Goal: Information Seeking & Learning: Compare options

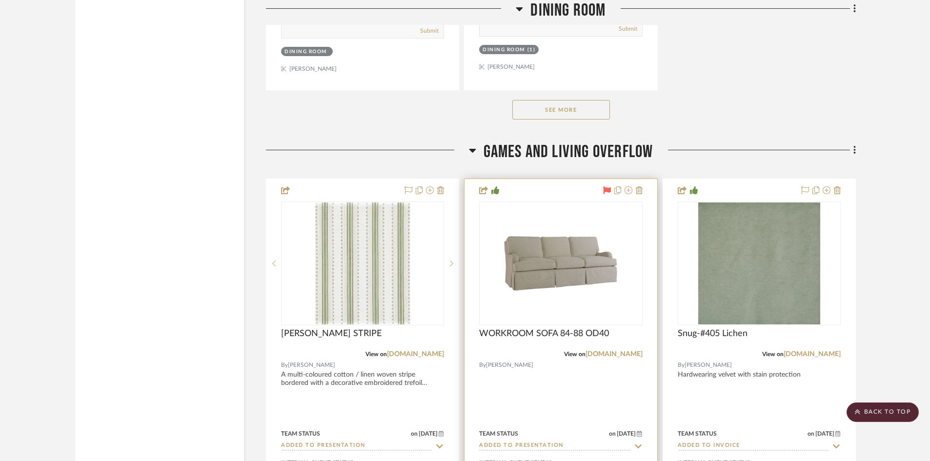
scroll to position [3003, 0]
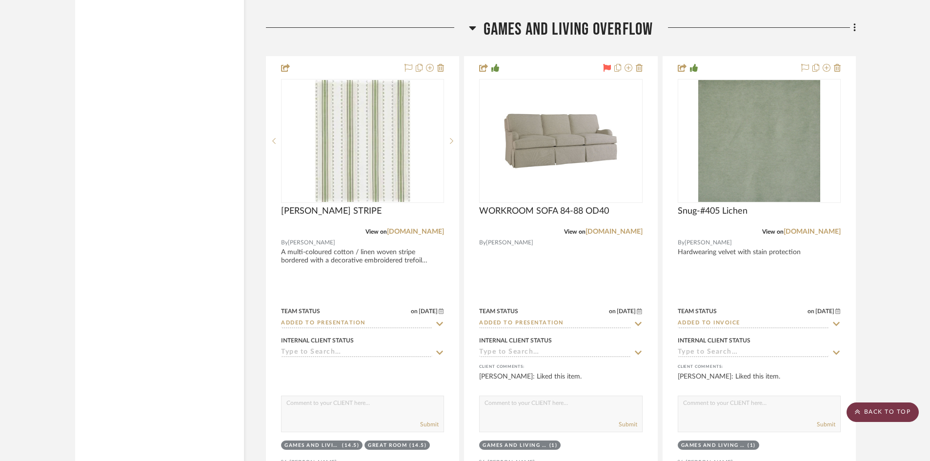
click at [883, 412] on scroll-to-top-button "BACK TO TOP" at bounding box center [883, 413] width 72 height 20
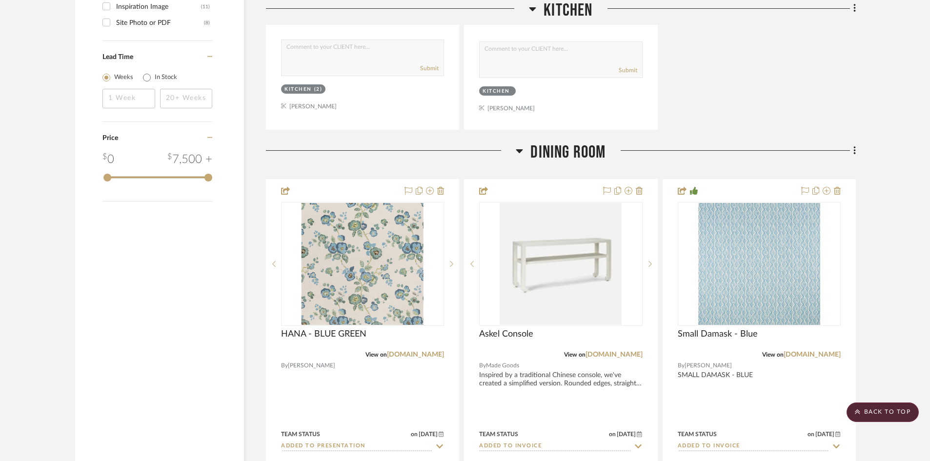
scroll to position [1562, 0]
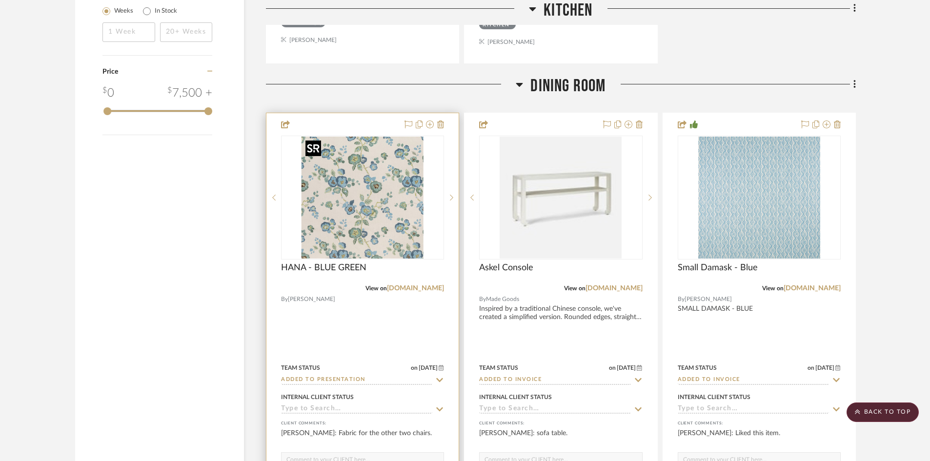
click at [367, 231] on img "0" at bounding box center [363, 198] width 122 height 122
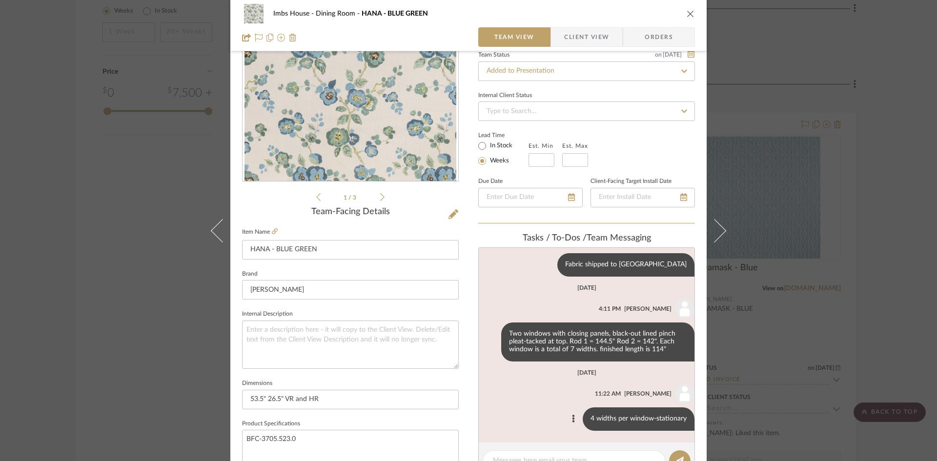
scroll to position [146, 0]
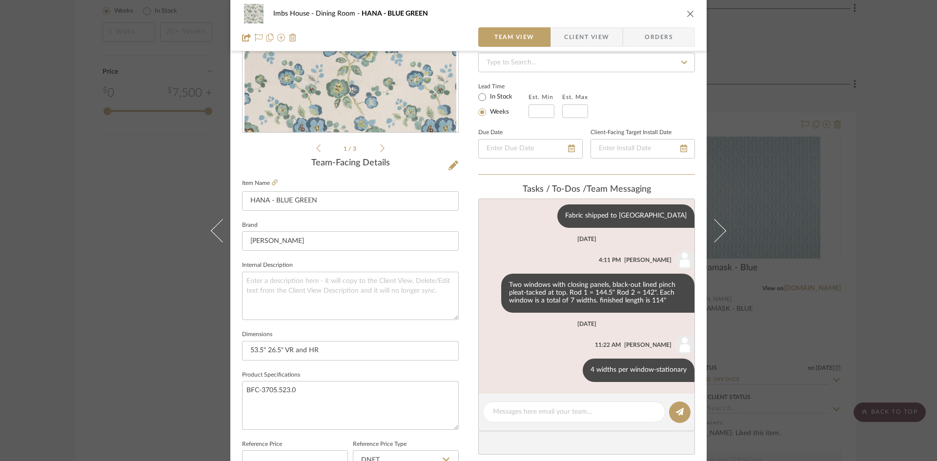
click at [687, 14] on icon "close" at bounding box center [691, 14] width 8 height 8
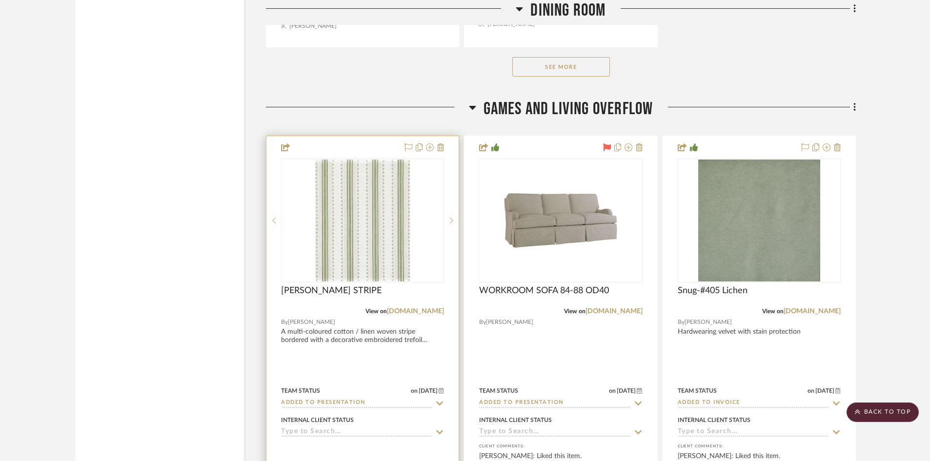
scroll to position [2956, 0]
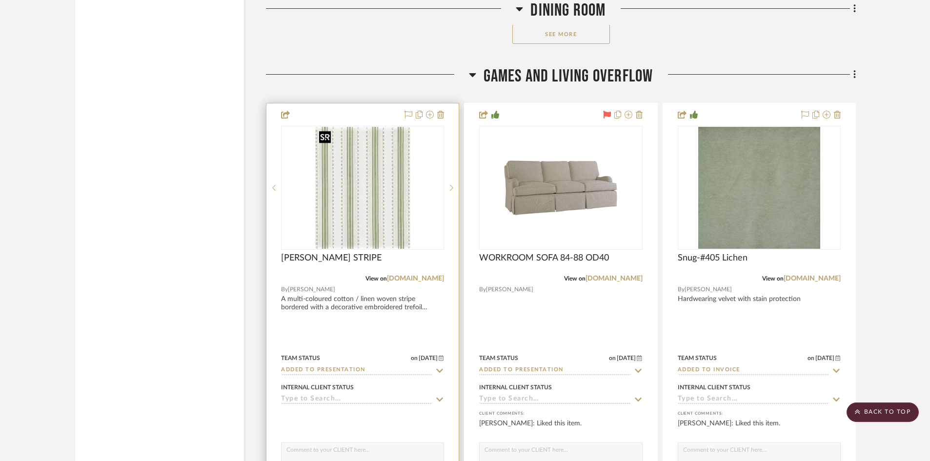
click at [362, 215] on img "0" at bounding box center [362, 188] width 95 height 122
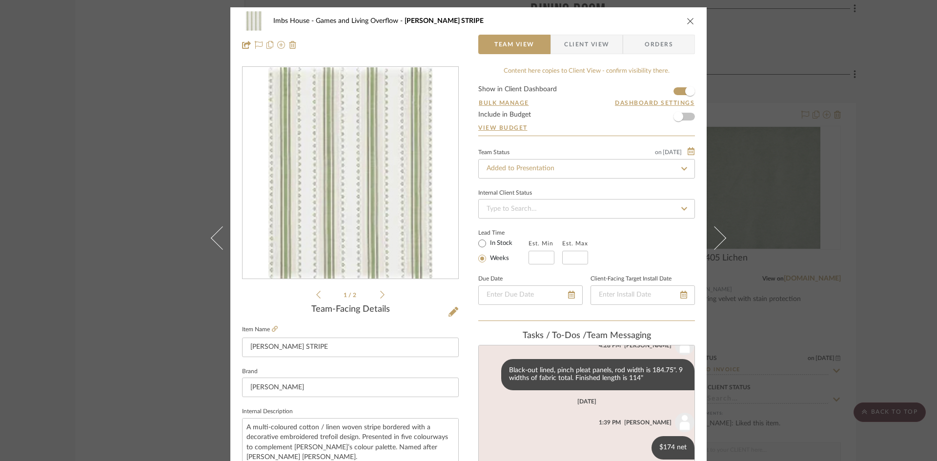
scroll to position [33, 0]
click at [688, 19] on icon "close" at bounding box center [691, 21] width 8 height 8
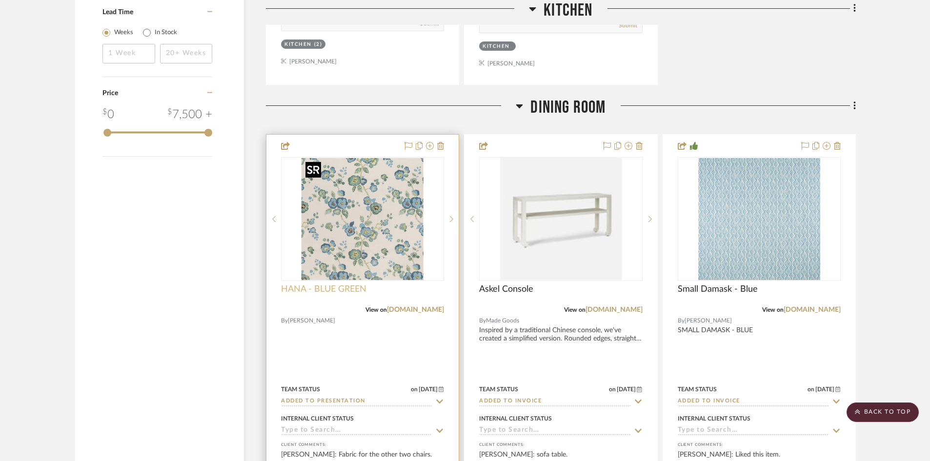
scroll to position [1590, 0]
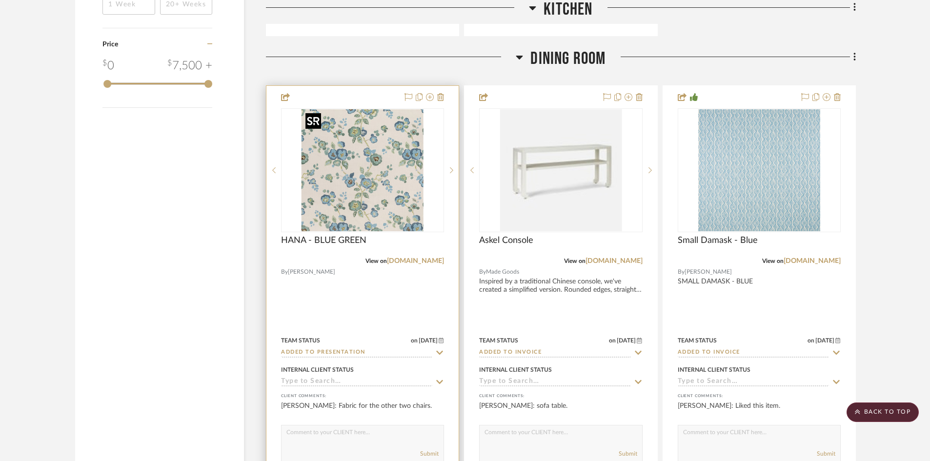
click at [358, 196] on img "0" at bounding box center [363, 170] width 122 height 122
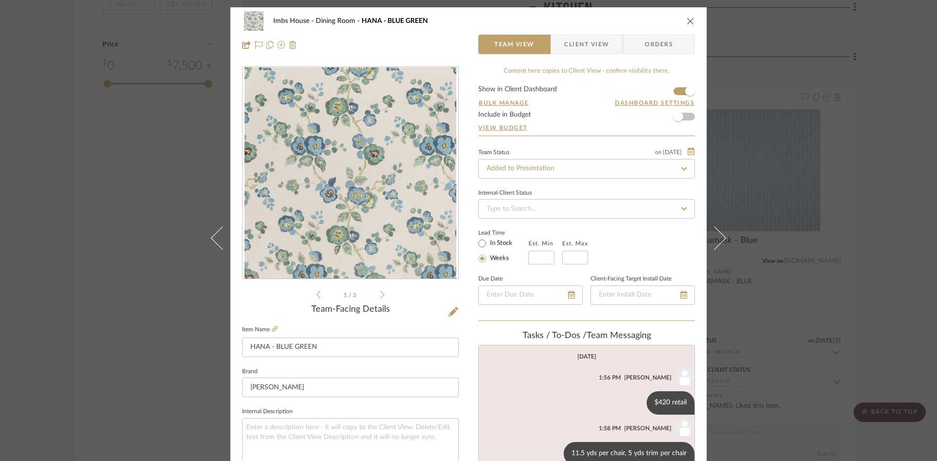
scroll to position [230, 0]
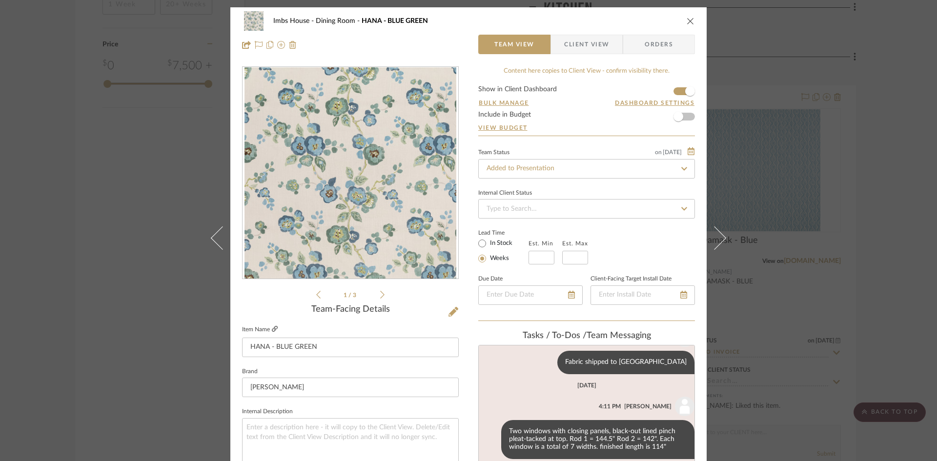
click at [272, 326] on icon at bounding box center [275, 329] width 6 height 6
click at [687, 19] on icon "close" at bounding box center [691, 21] width 8 height 8
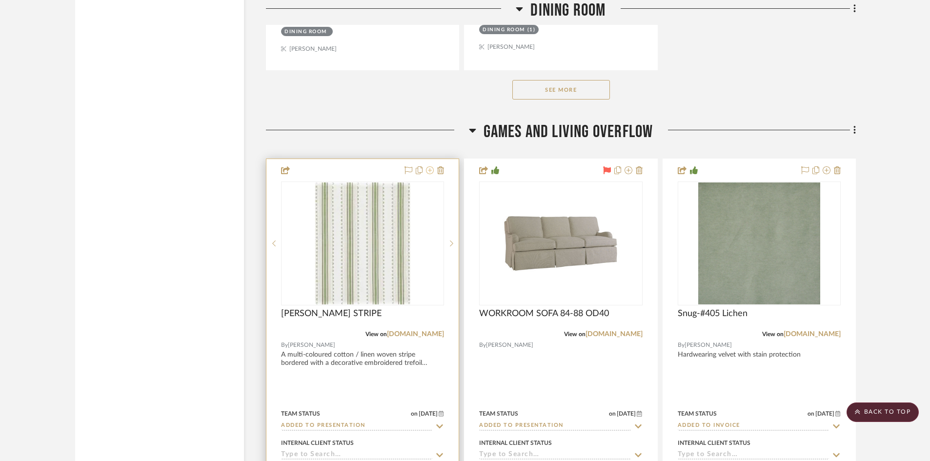
scroll to position [2908, 0]
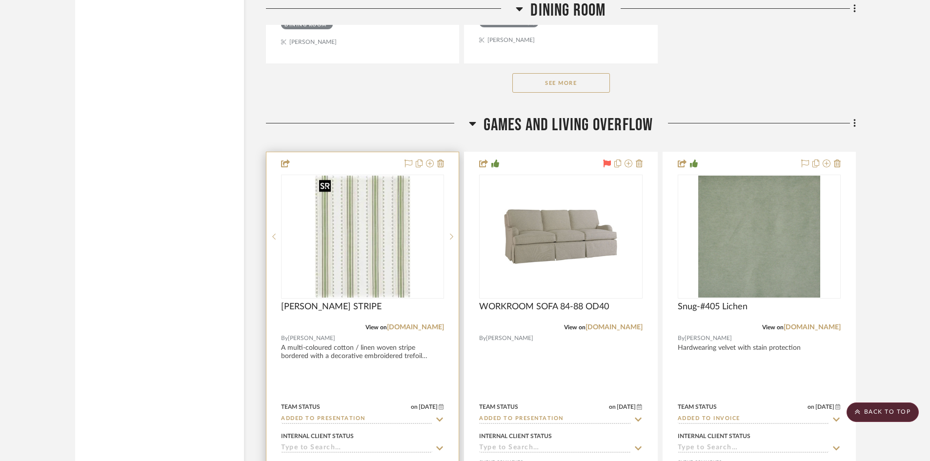
click at [364, 254] on img "0" at bounding box center [362, 237] width 95 height 122
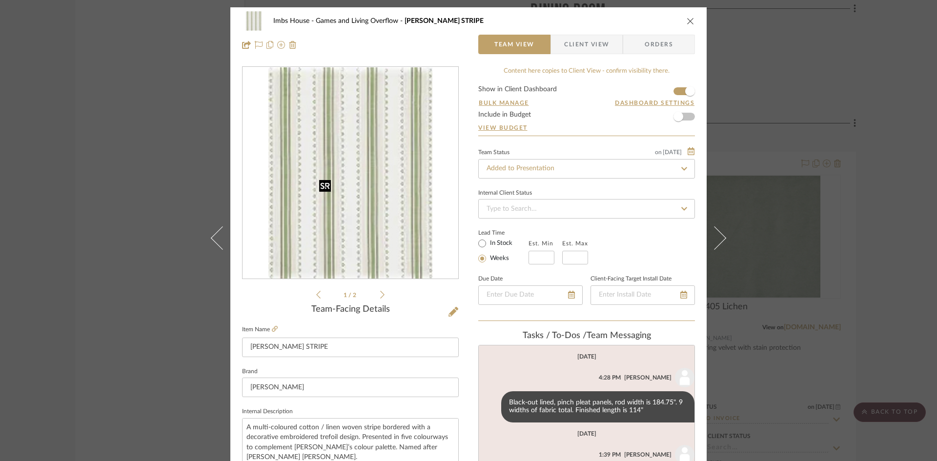
scroll to position [33, 0]
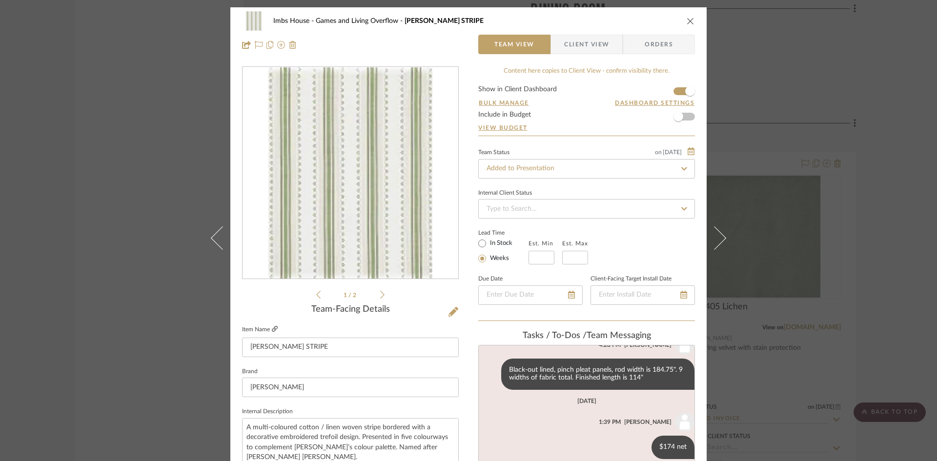
click at [272, 326] on link at bounding box center [275, 330] width 6 height 8
click at [687, 22] on icon "close" at bounding box center [691, 21] width 8 height 8
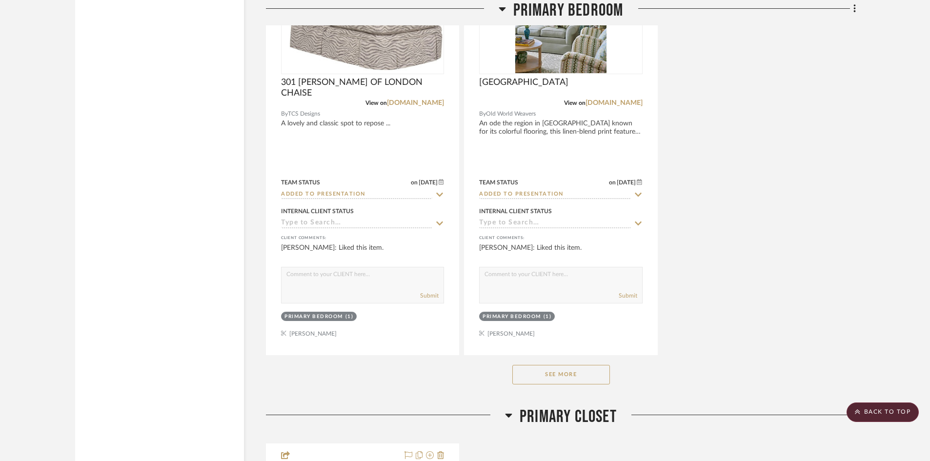
scroll to position [6764, 0]
click at [573, 375] on button "See More" at bounding box center [562, 375] width 98 height 20
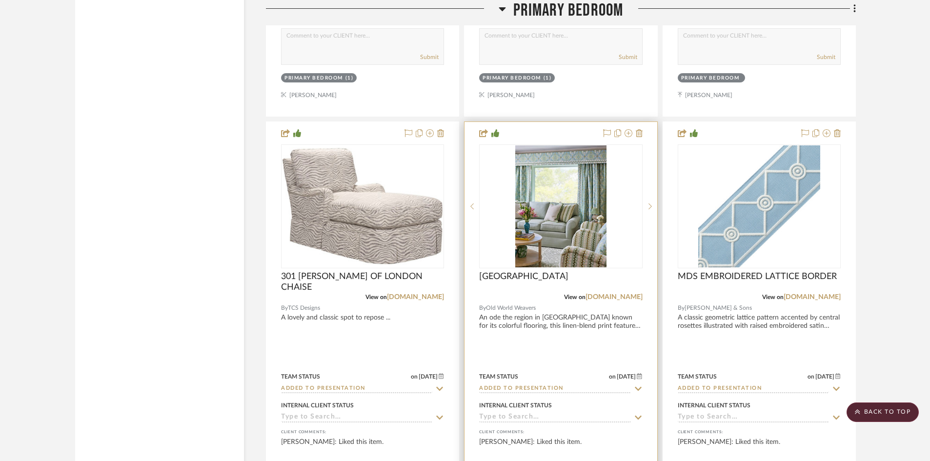
scroll to position [6569, 0]
click at [0, 0] on img at bounding box center [0, 0] width 0 height 0
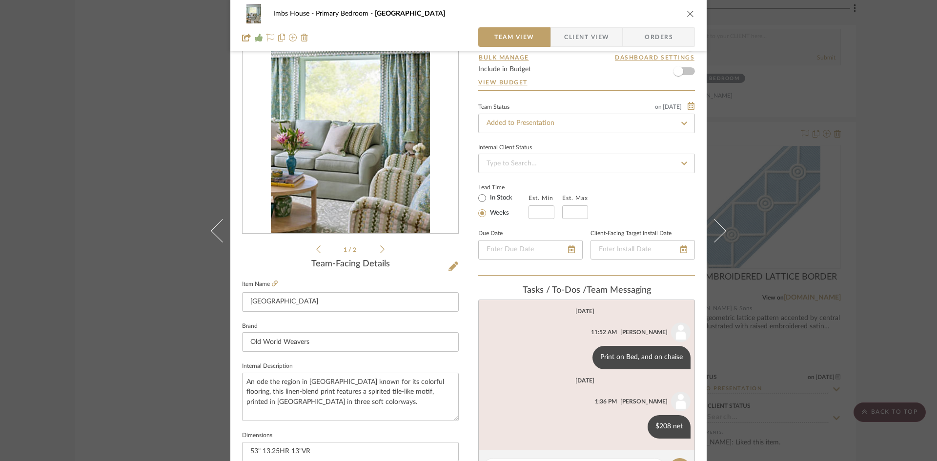
scroll to position [0, 0]
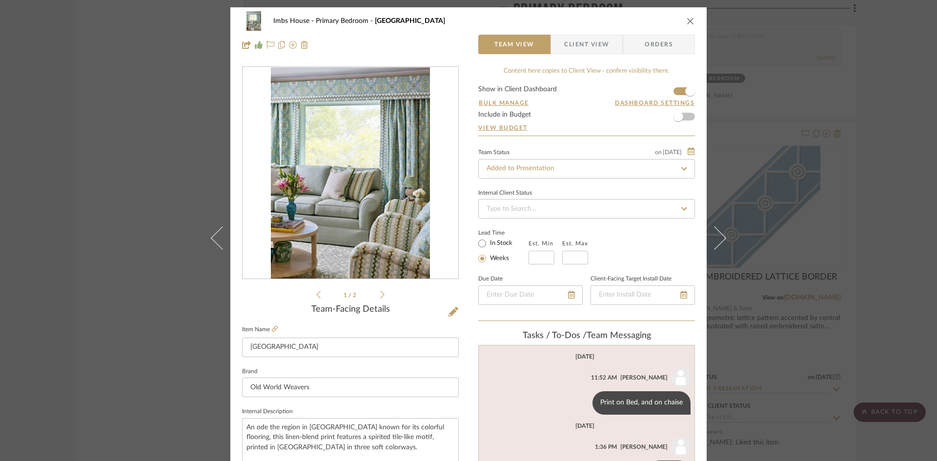
click at [688, 20] on icon "close" at bounding box center [691, 21] width 8 height 8
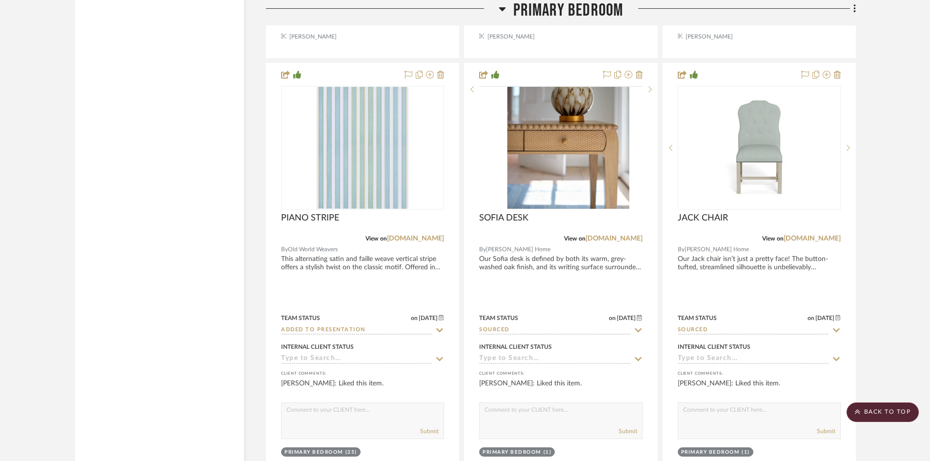
scroll to position [7496, 0]
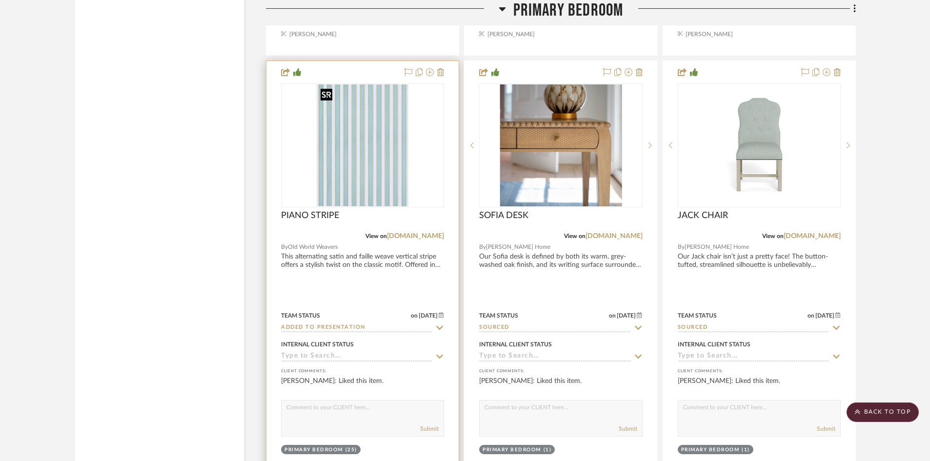
click at [354, 162] on div at bounding box center [362, 145] width 163 height 124
click at [362, 180] on img "0" at bounding box center [363, 145] width 92 height 122
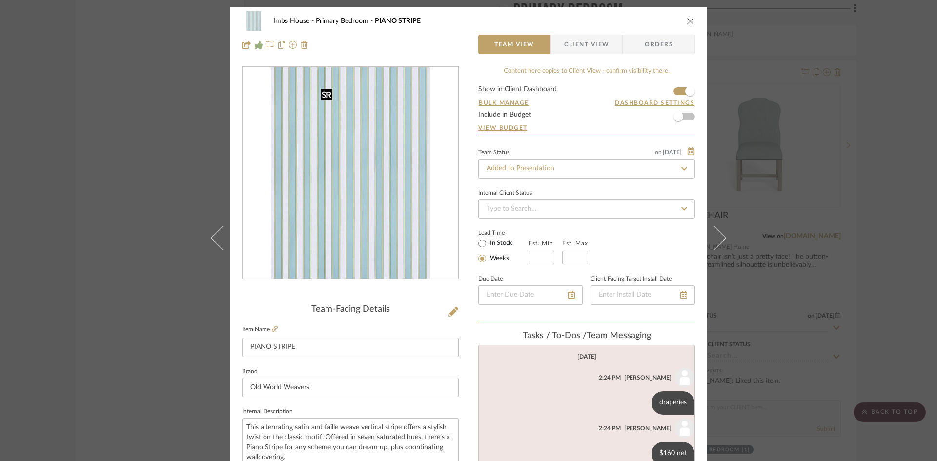
scroll to position [73, 0]
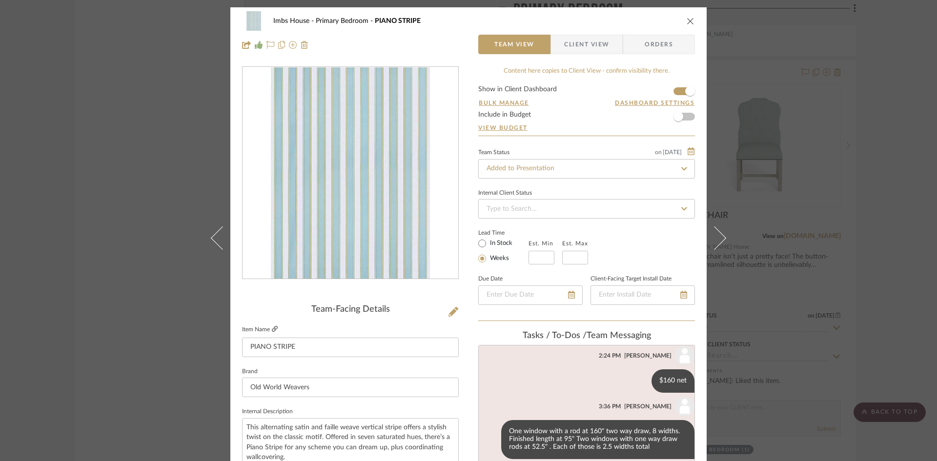
click at [272, 328] on icon at bounding box center [275, 329] width 6 height 6
click at [690, 20] on icon "close" at bounding box center [691, 21] width 8 height 8
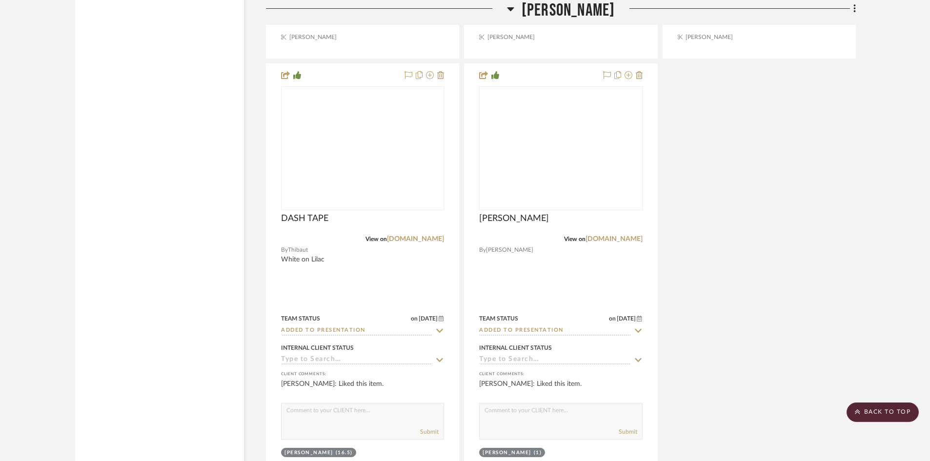
scroll to position [11255, 0]
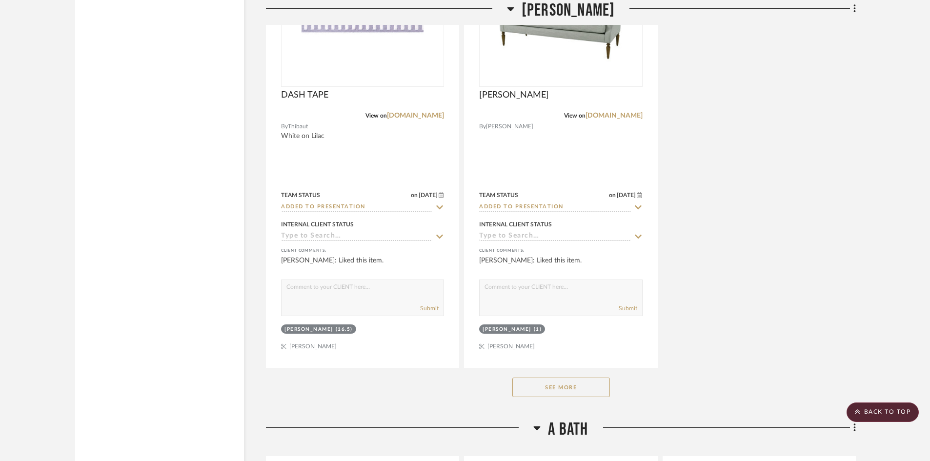
click at [560, 388] on button "See More" at bounding box center [562, 388] width 98 height 20
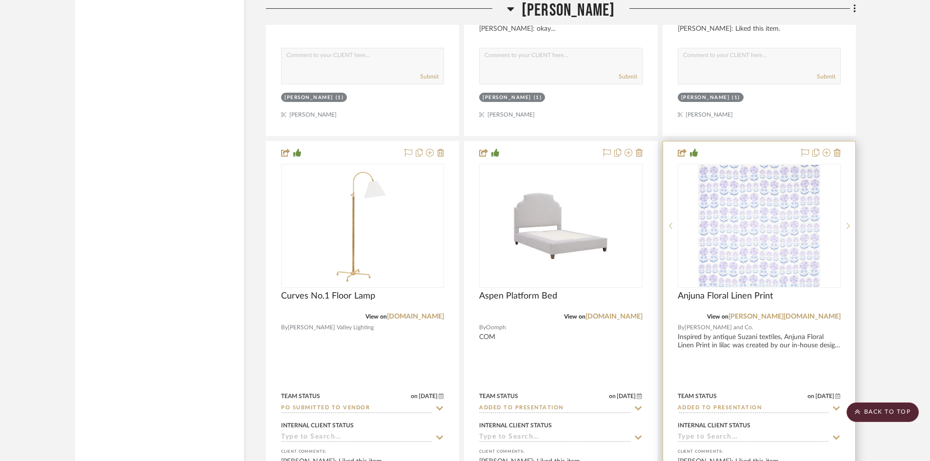
scroll to position [10621, 0]
click at [777, 248] on img "0" at bounding box center [760, 226] width 122 height 122
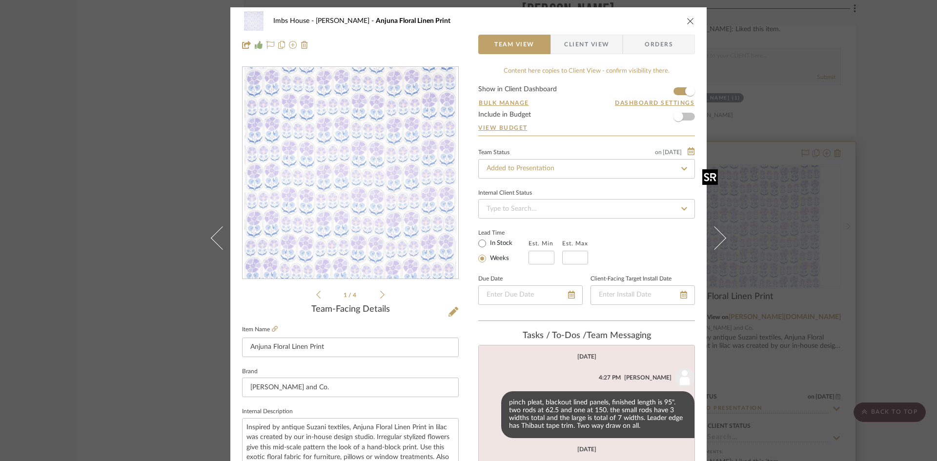
scroll to position [107, 0]
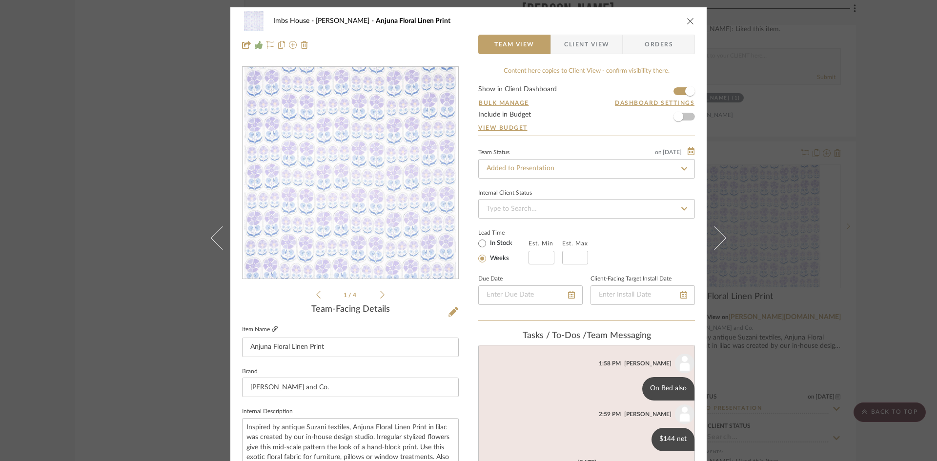
click at [272, 327] on icon at bounding box center [275, 329] width 6 height 6
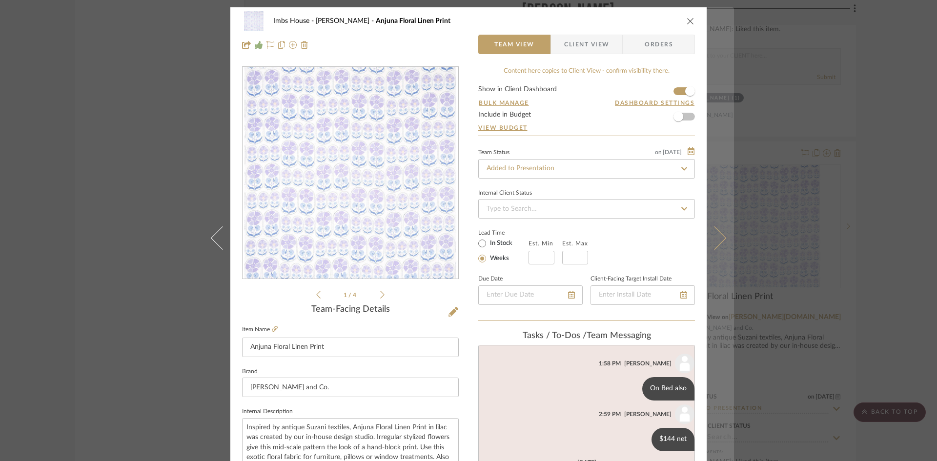
click at [723, 236] on button at bounding box center [720, 237] width 27 height 461
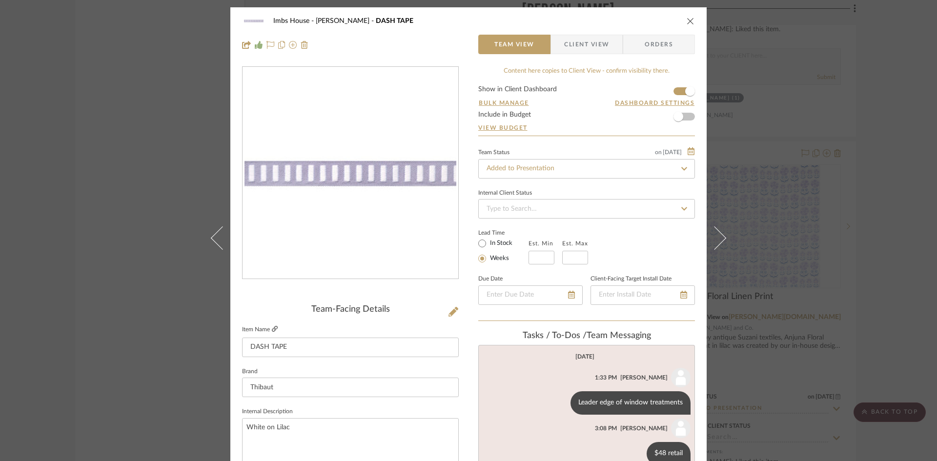
click at [272, 328] on icon at bounding box center [275, 329] width 6 height 6
click at [687, 20] on icon "close" at bounding box center [691, 21] width 8 height 8
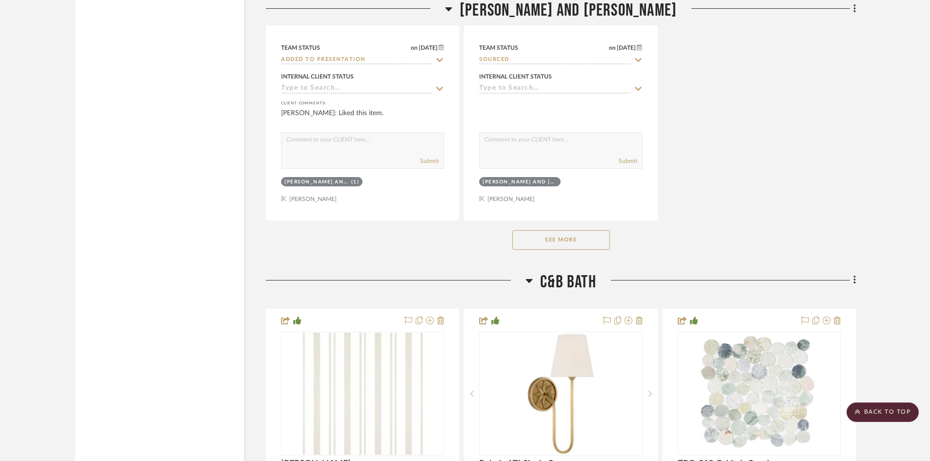
scroll to position [15014, 0]
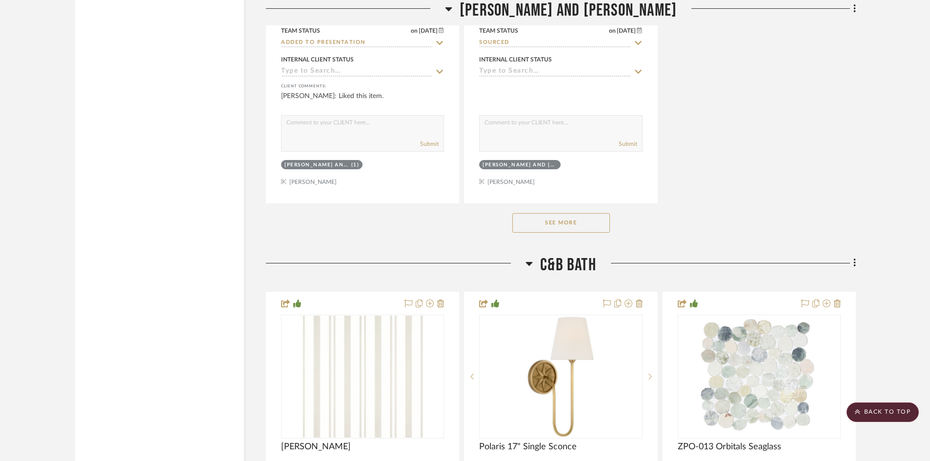
click at [541, 221] on button "See More" at bounding box center [562, 223] width 98 height 20
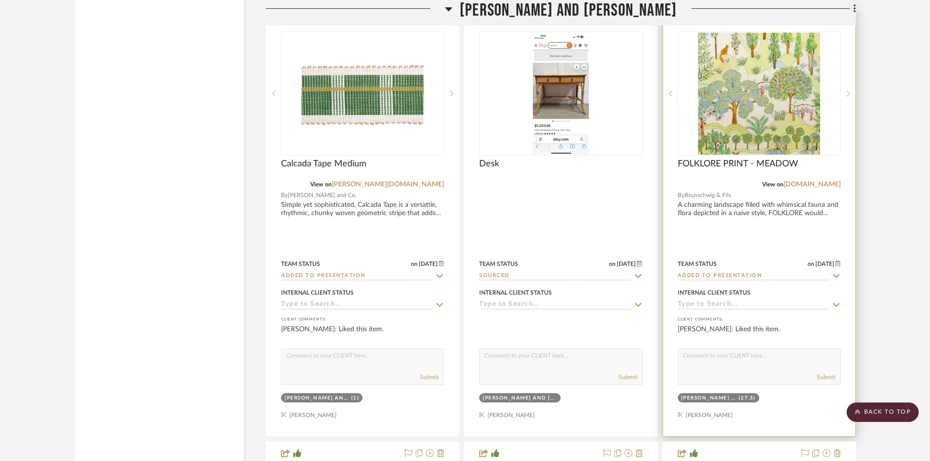
scroll to position [14770, 0]
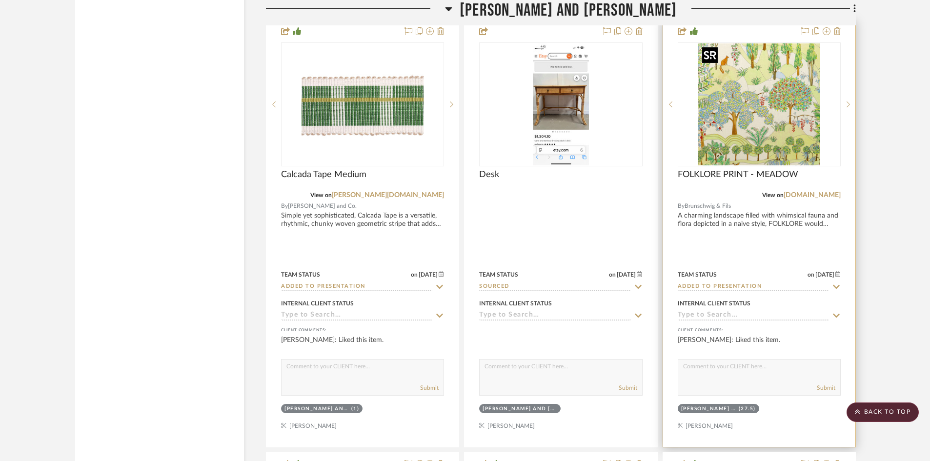
click at [743, 133] on img "0" at bounding box center [760, 104] width 122 height 122
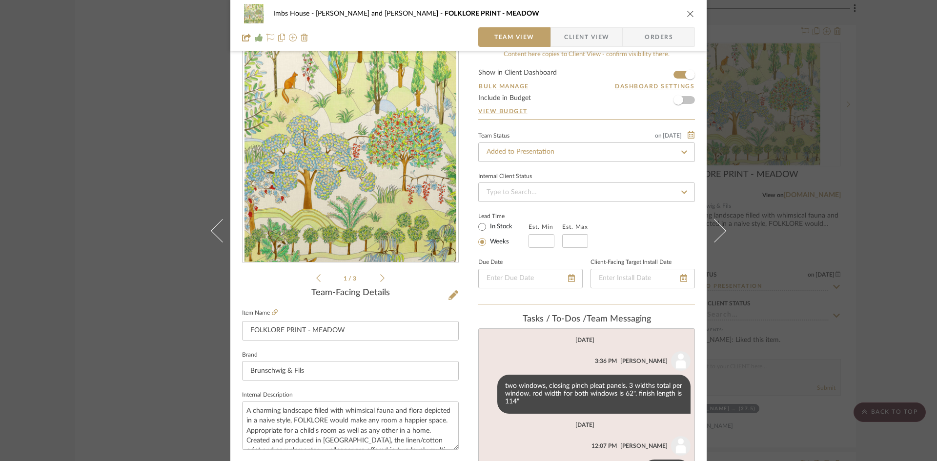
scroll to position [0, 0]
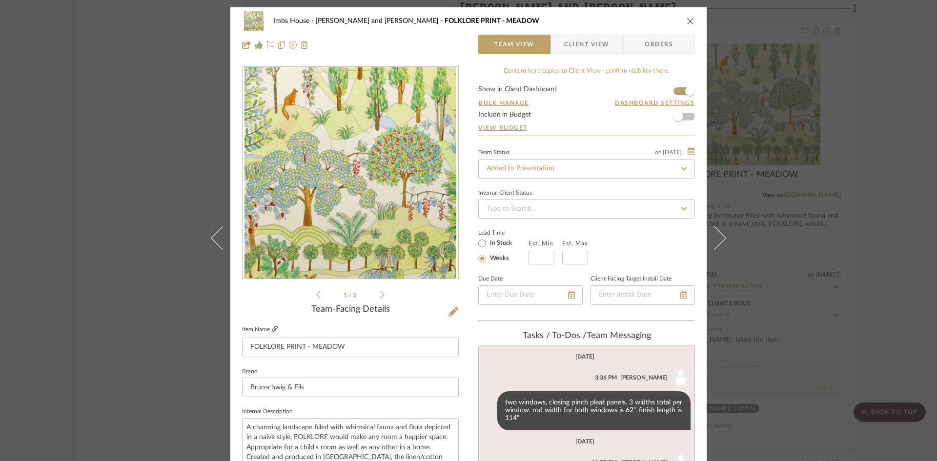
click at [273, 327] on icon at bounding box center [275, 329] width 6 height 6
click at [691, 18] on icon "close" at bounding box center [691, 21] width 8 height 8
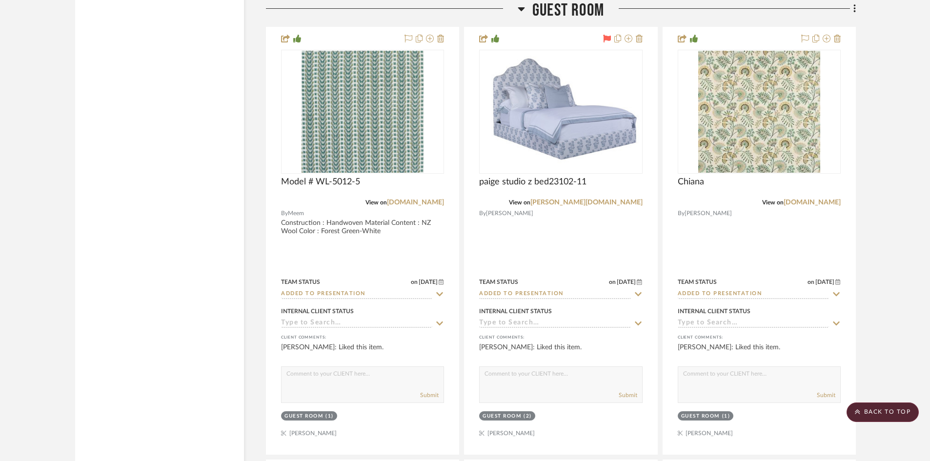
scroll to position [17553, 0]
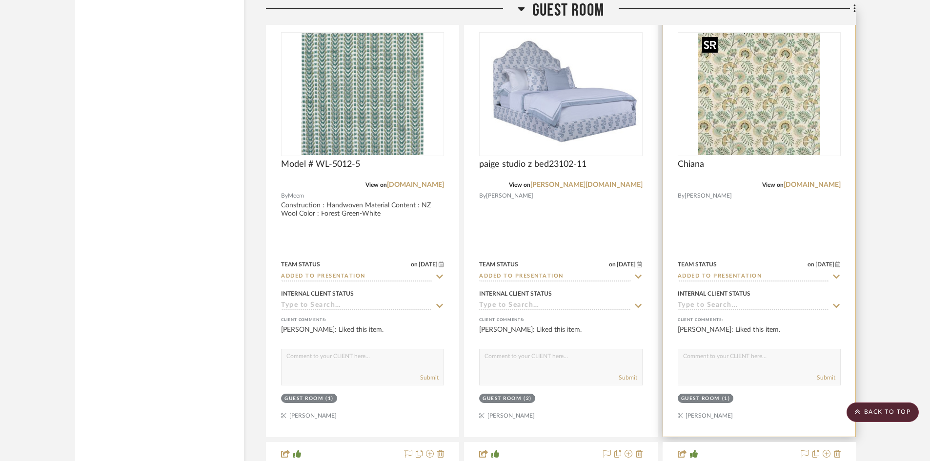
click at [771, 124] on img "0" at bounding box center [760, 94] width 122 height 122
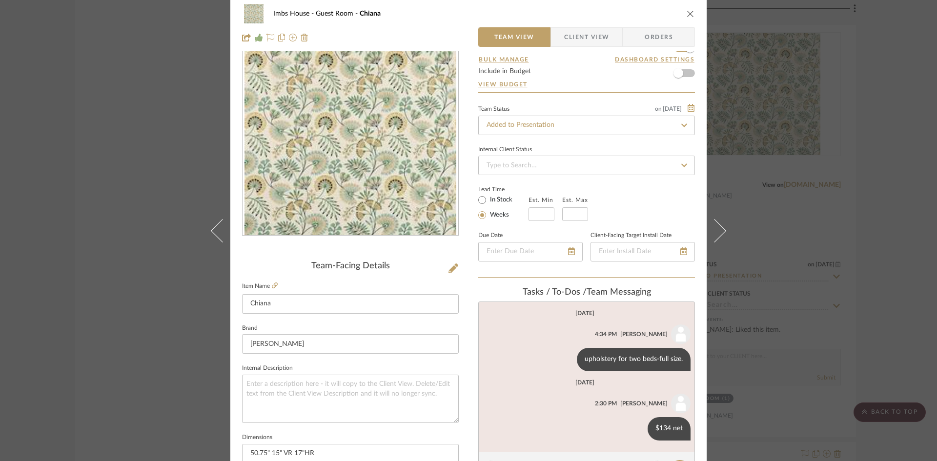
scroll to position [0, 0]
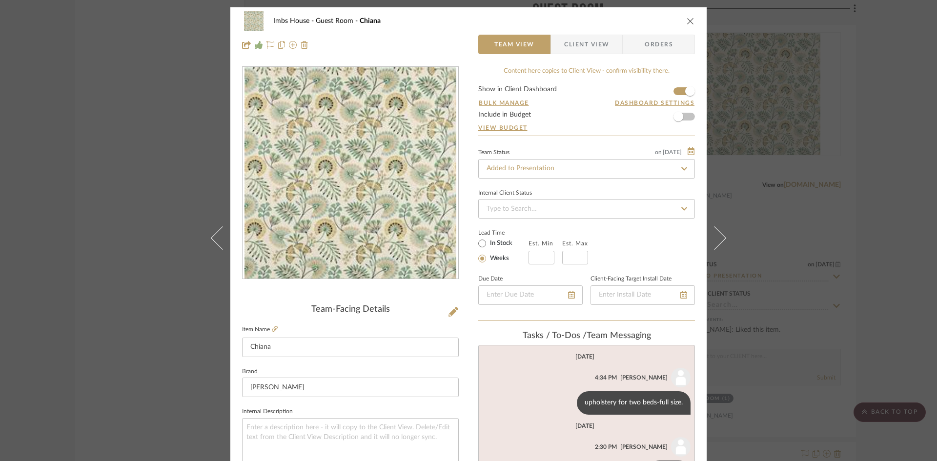
click at [689, 18] on icon "close" at bounding box center [691, 21] width 8 height 8
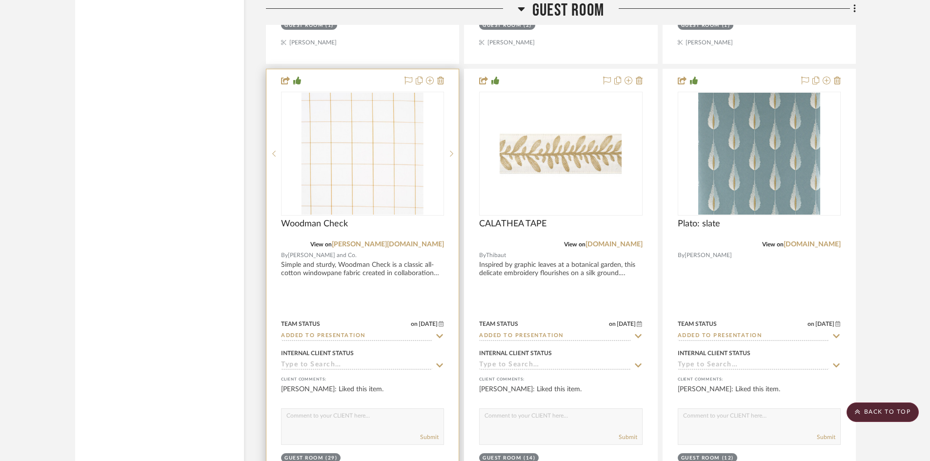
scroll to position [17992, 0]
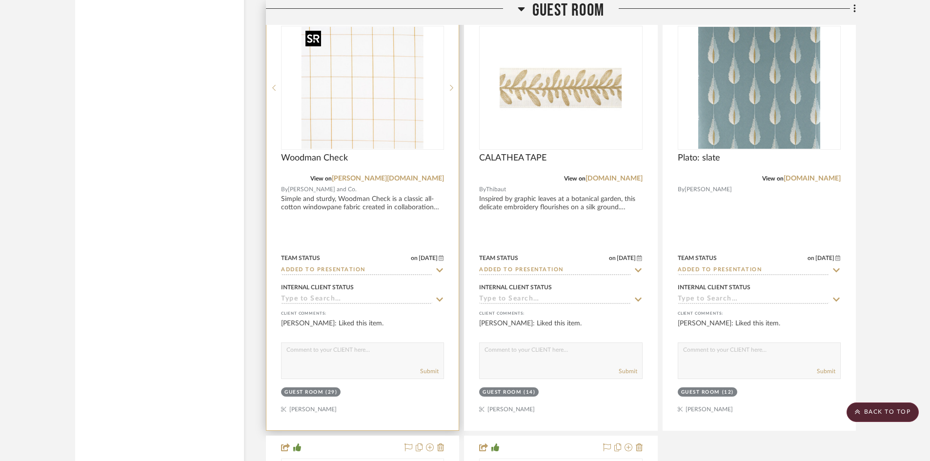
click at [363, 114] on img "0" at bounding box center [363, 88] width 122 height 122
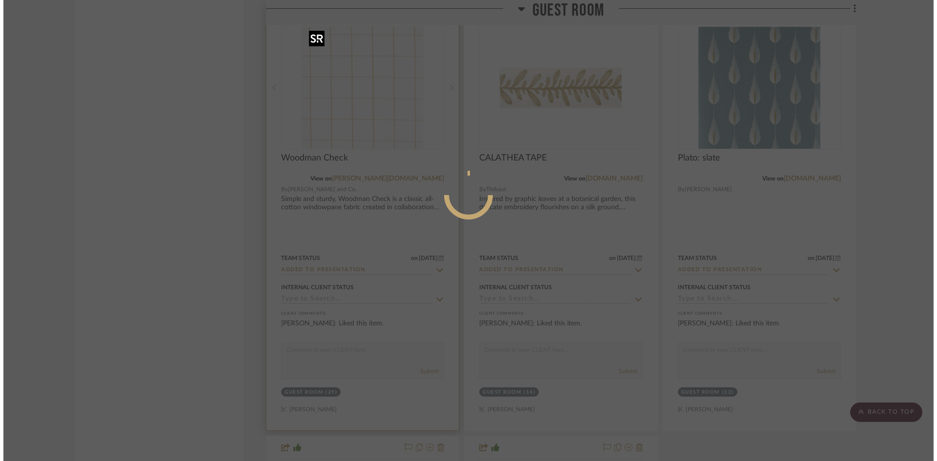
scroll to position [0, 0]
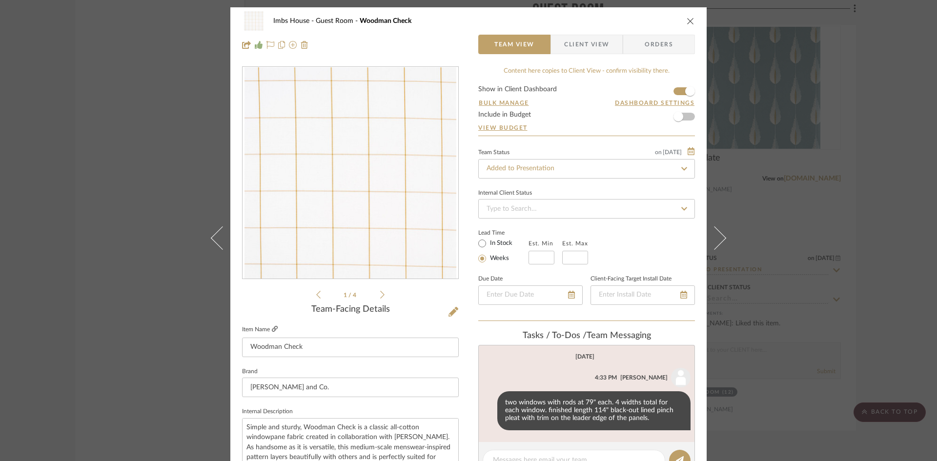
click at [273, 326] on icon at bounding box center [275, 329] width 6 height 6
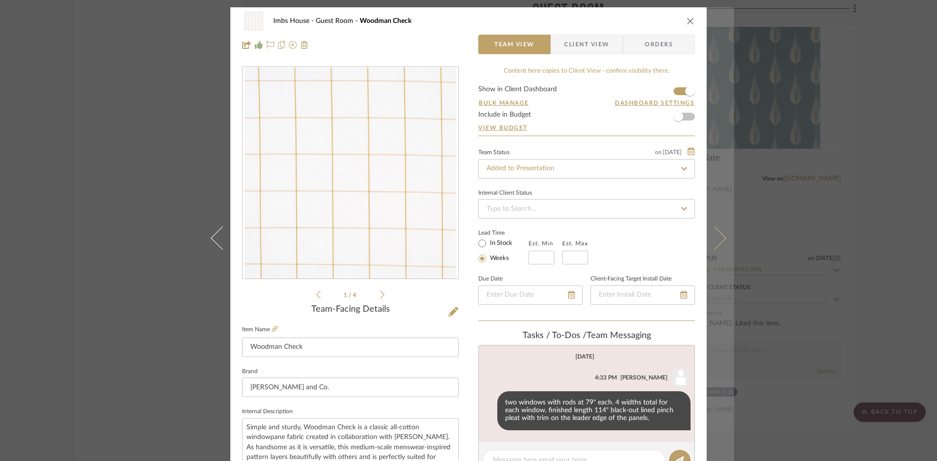
click at [719, 240] on icon at bounding box center [714, 237] width 23 height 23
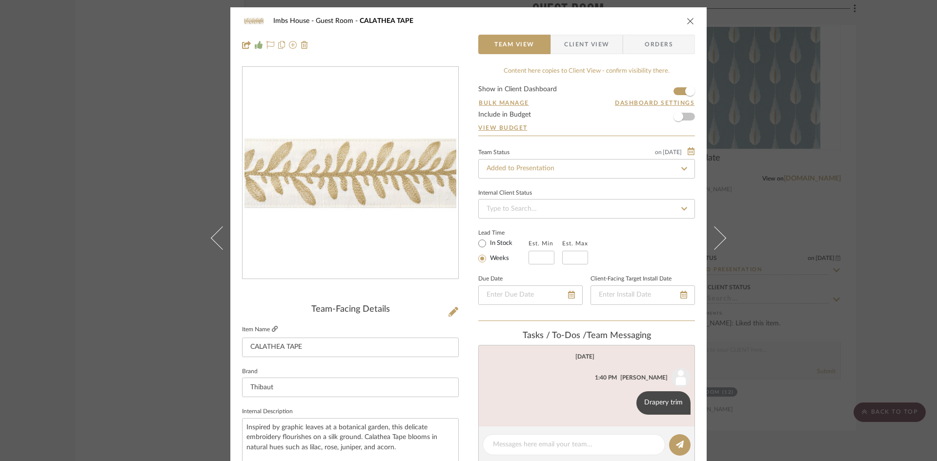
click at [272, 326] on link at bounding box center [275, 330] width 6 height 8
click at [687, 24] on icon "close" at bounding box center [691, 21] width 8 height 8
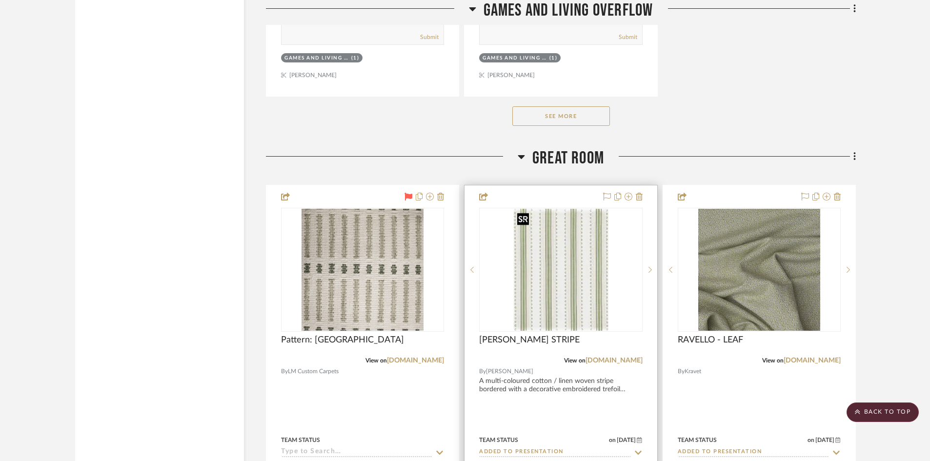
scroll to position [4274, 0]
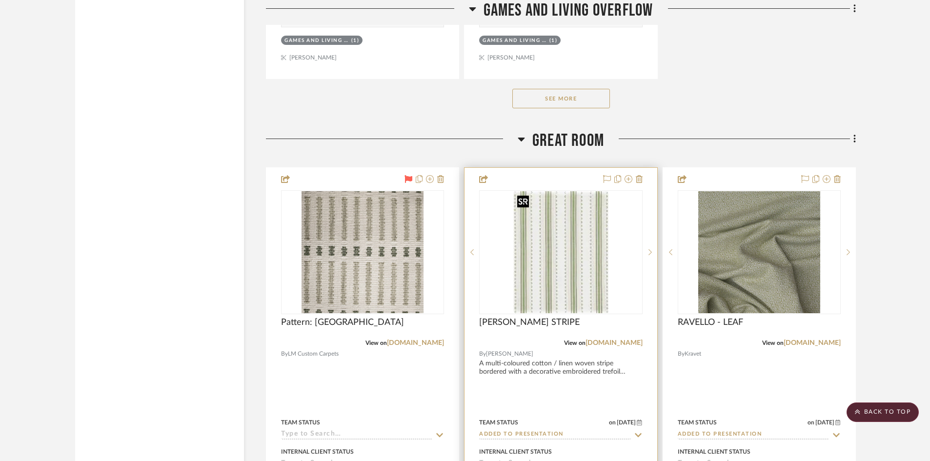
click at [567, 295] on img "0" at bounding box center [561, 252] width 95 height 122
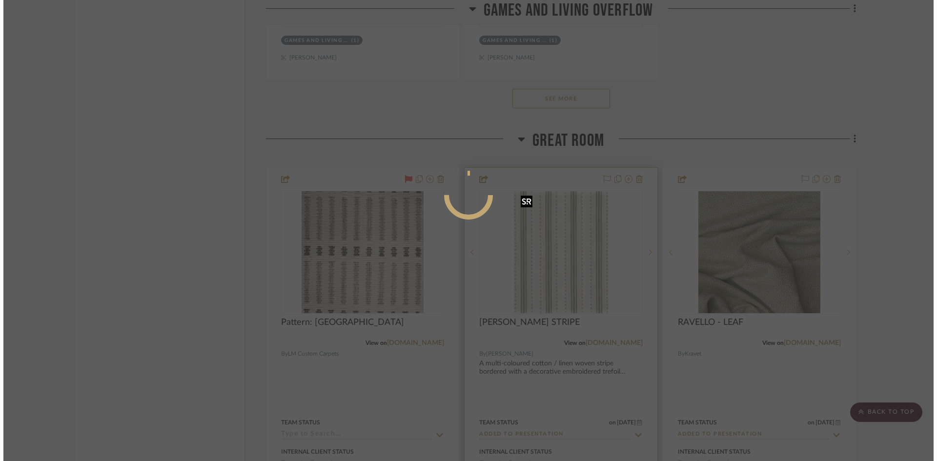
scroll to position [0, 0]
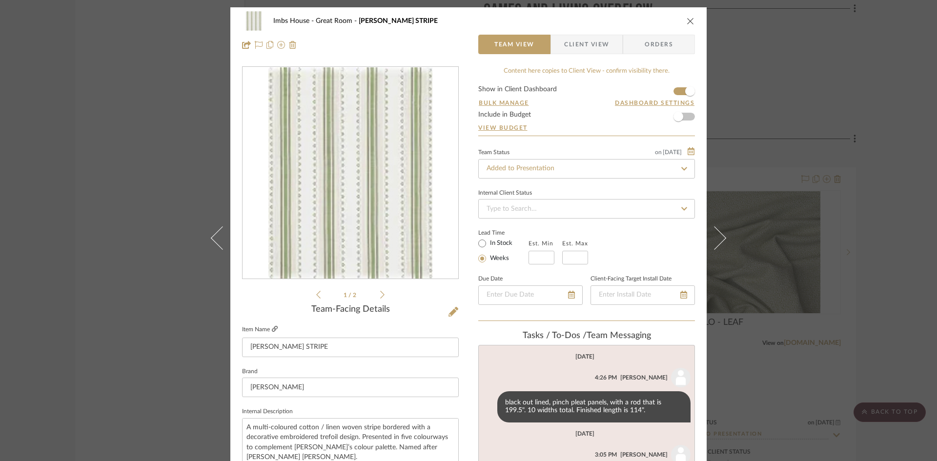
click at [272, 326] on link at bounding box center [275, 330] width 6 height 8
click at [690, 19] on icon "close" at bounding box center [691, 21] width 8 height 8
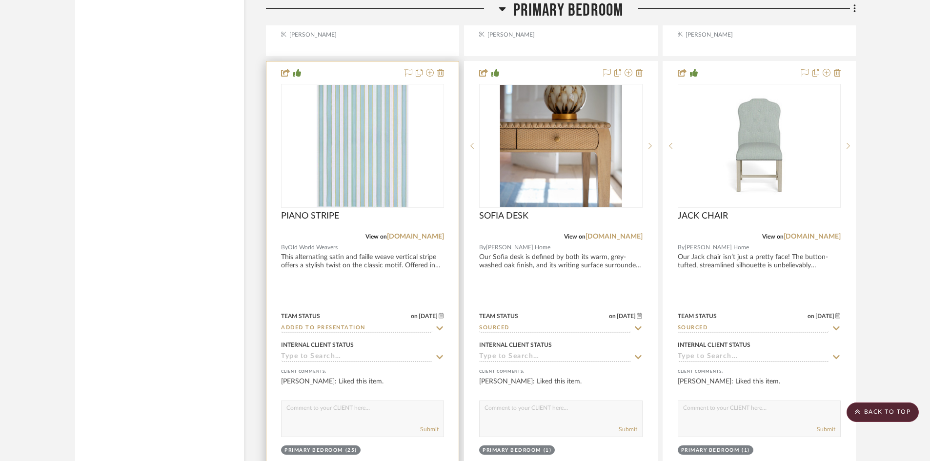
scroll to position [7496, 0]
click at [352, 169] on img "0" at bounding box center [363, 145] width 92 height 122
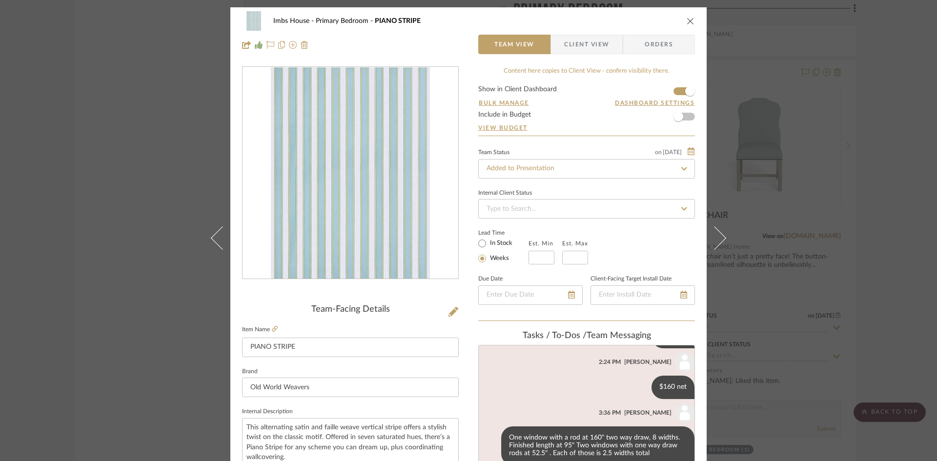
scroll to position [73, 0]
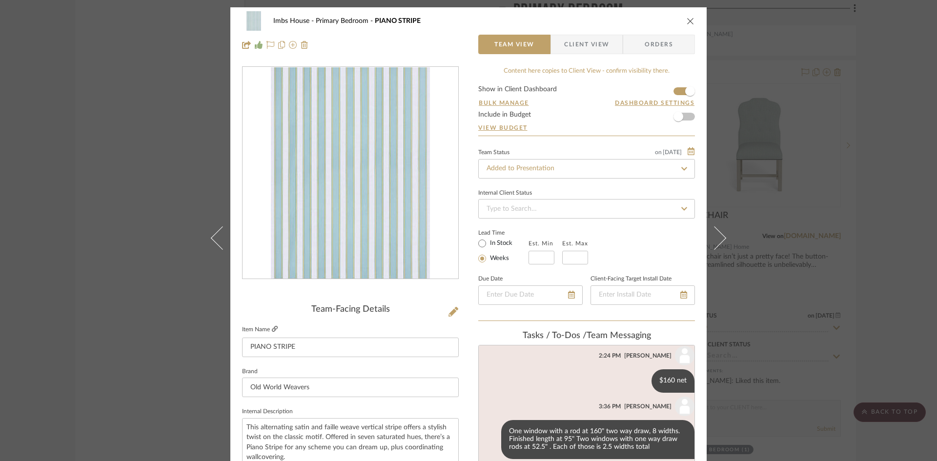
click at [272, 327] on icon at bounding box center [275, 329] width 6 height 6
click at [691, 19] on button "close" at bounding box center [690, 21] width 9 height 9
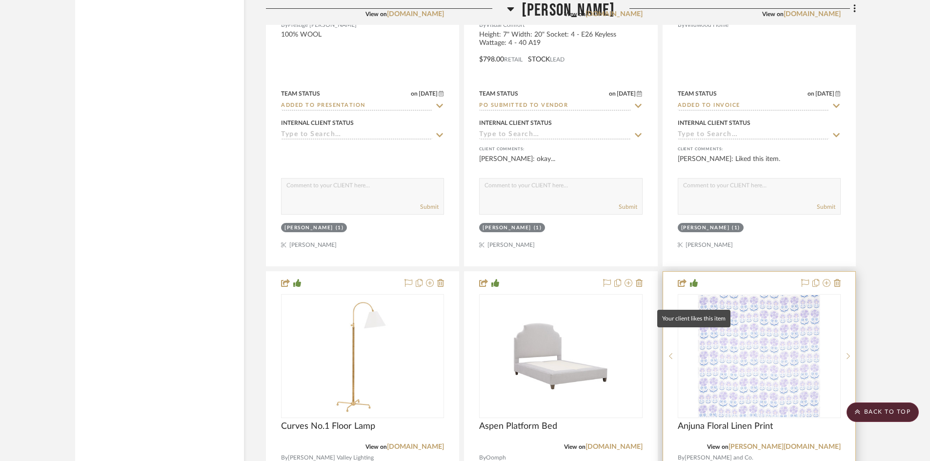
scroll to position [10474, 0]
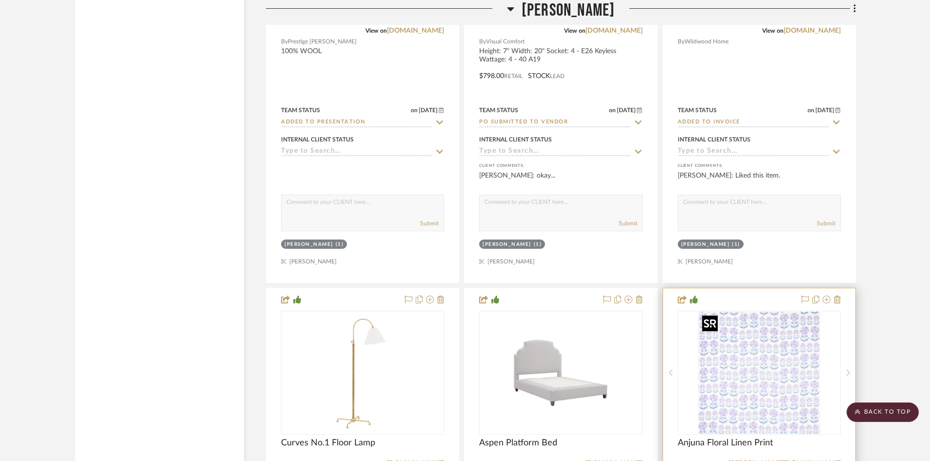
click at [771, 384] on img "0" at bounding box center [760, 373] width 122 height 122
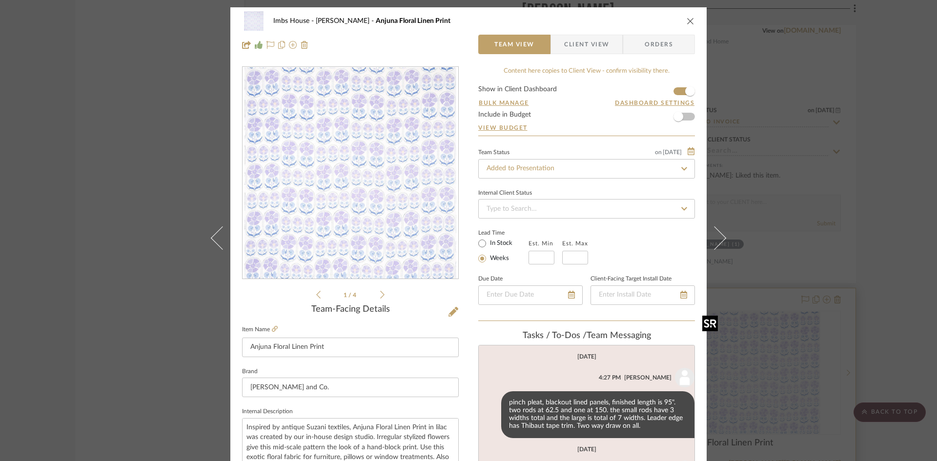
scroll to position [107, 0]
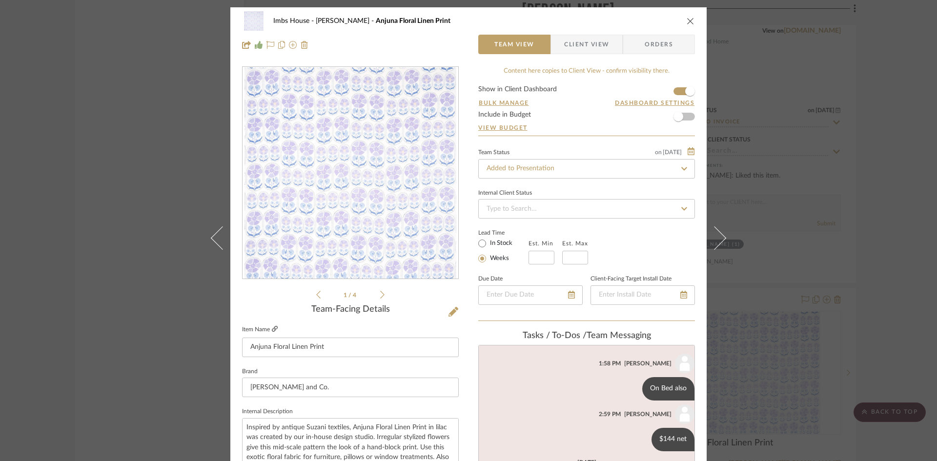
click at [272, 326] on link at bounding box center [275, 330] width 6 height 8
click at [690, 18] on icon "close" at bounding box center [691, 21] width 8 height 8
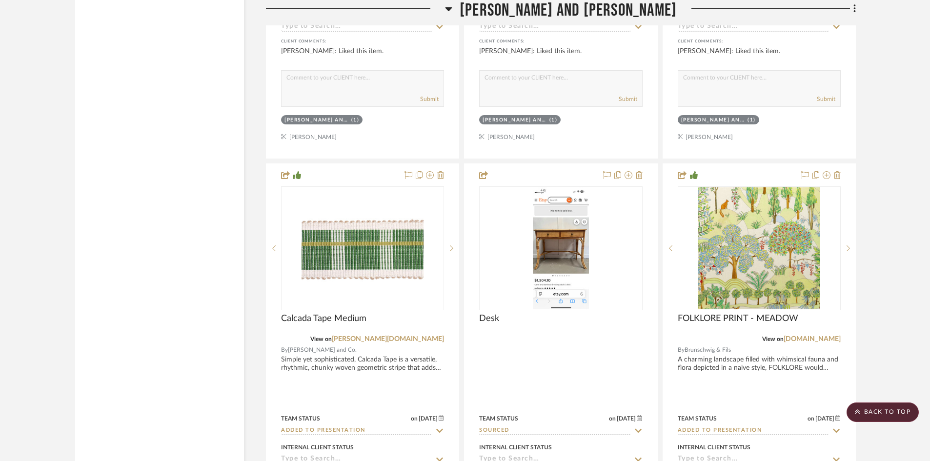
scroll to position [14770, 0]
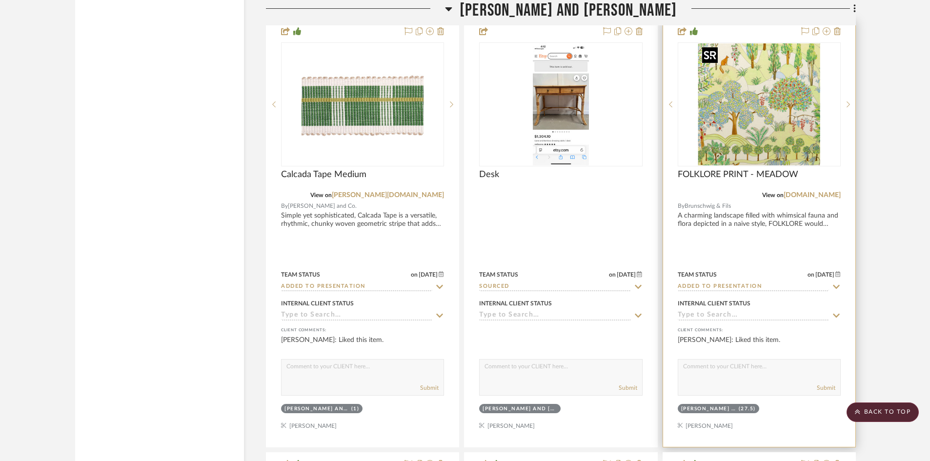
click at [767, 122] on img "0" at bounding box center [760, 104] width 122 height 122
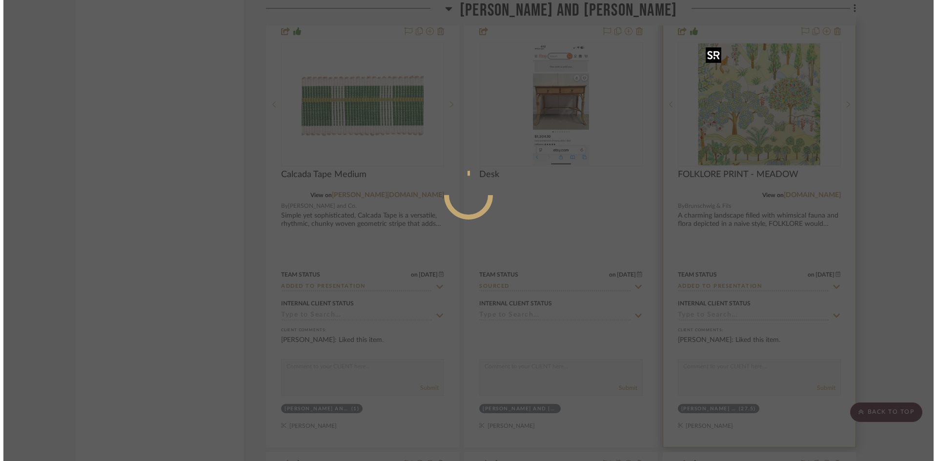
scroll to position [0, 0]
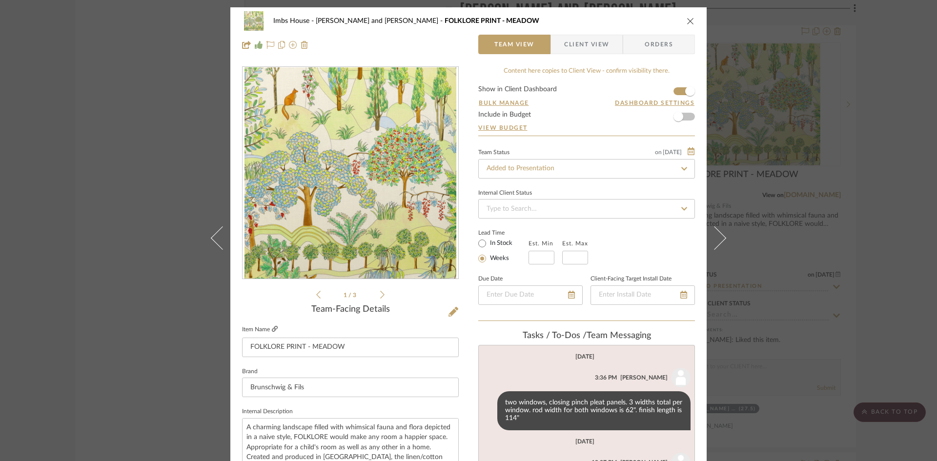
click at [272, 327] on icon at bounding box center [275, 329] width 6 height 6
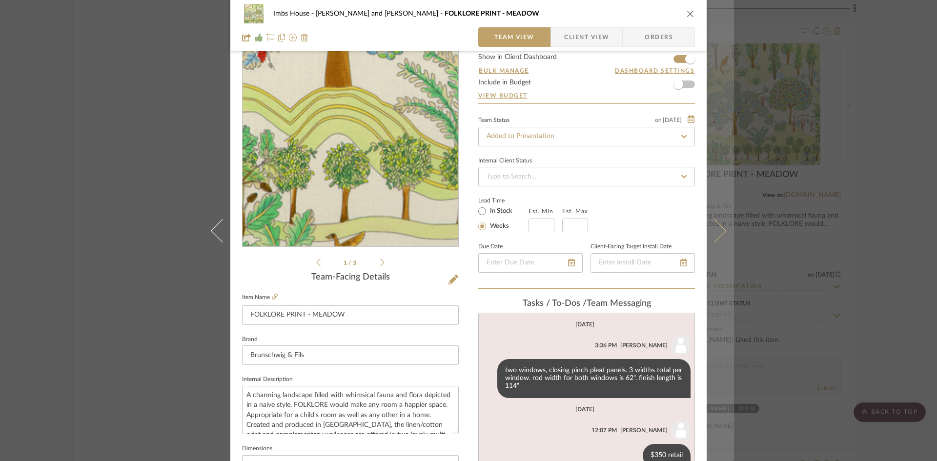
scroll to position [49, 0]
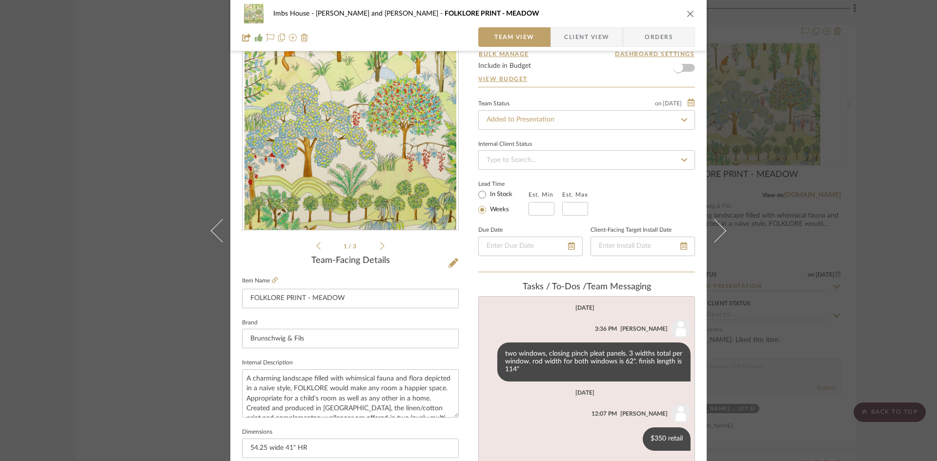
drag, startPoint x: 689, startPoint y: 11, endPoint x: 685, endPoint y: 39, distance: 28.2
click at [689, 13] on icon "close" at bounding box center [691, 14] width 8 height 8
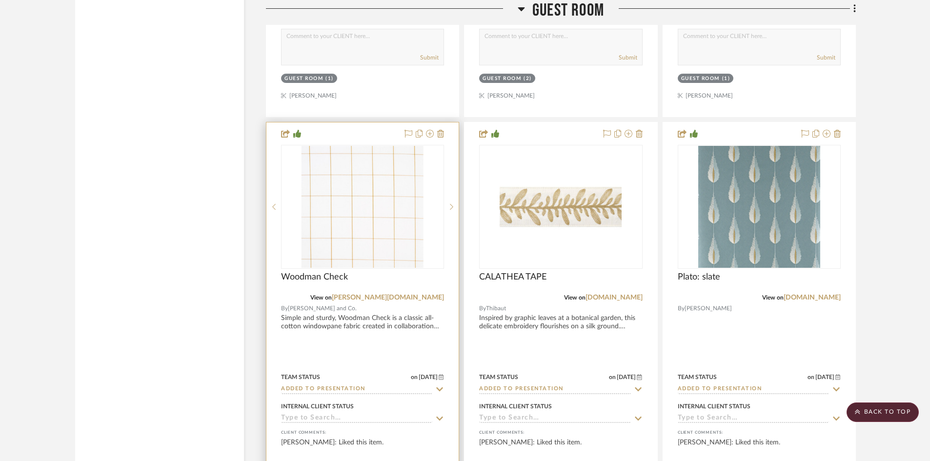
scroll to position [17895, 0]
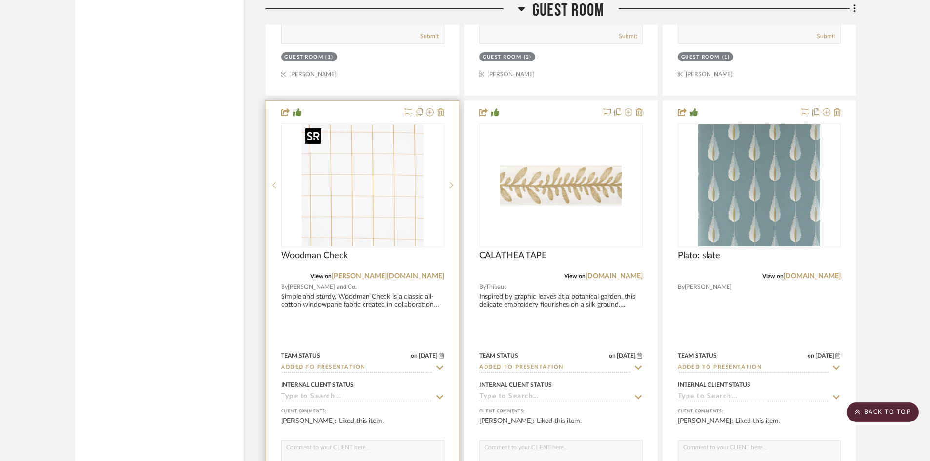
click at [351, 232] on img "0" at bounding box center [363, 185] width 122 height 122
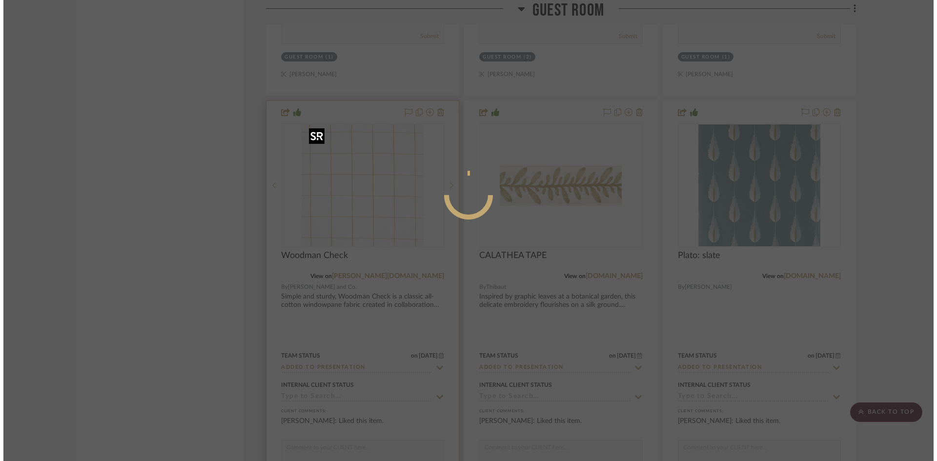
scroll to position [0, 0]
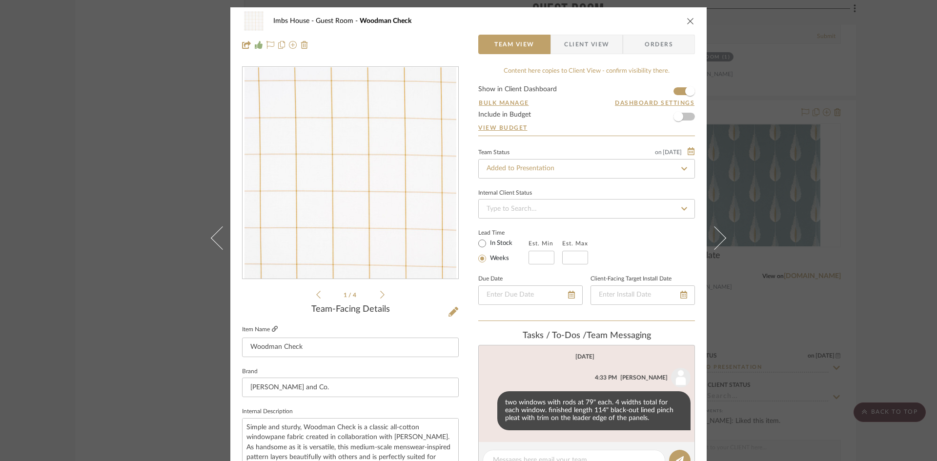
click at [272, 326] on link at bounding box center [275, 330] width 6 height 8
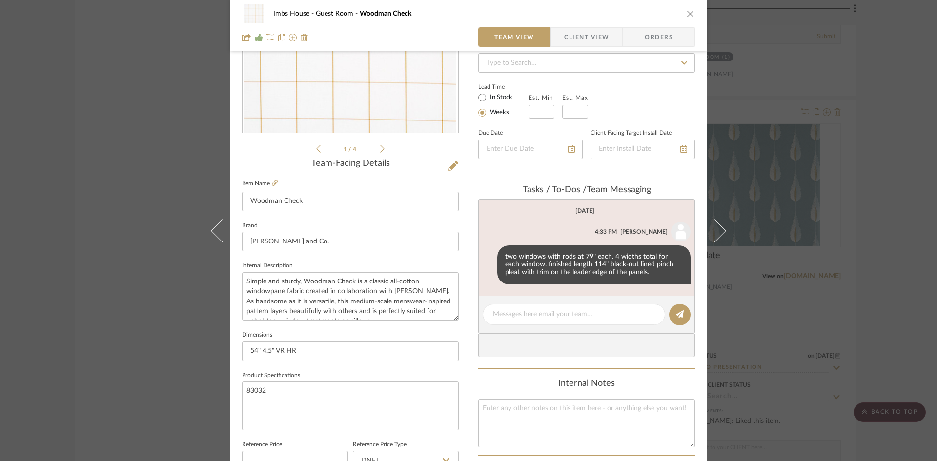
scroll to position [146, 0]
click at [687, 10] on icon "close" at bounding box center [691, 14] width 8 height 8
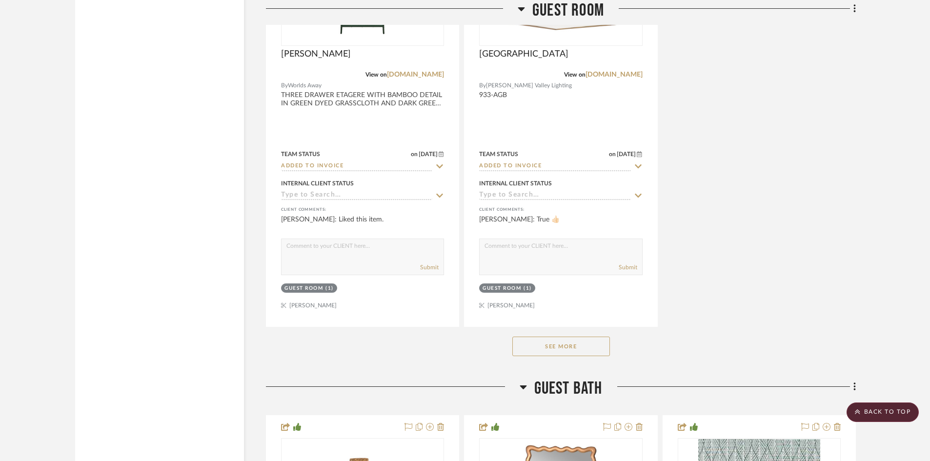
scroll to position [18822, 0]
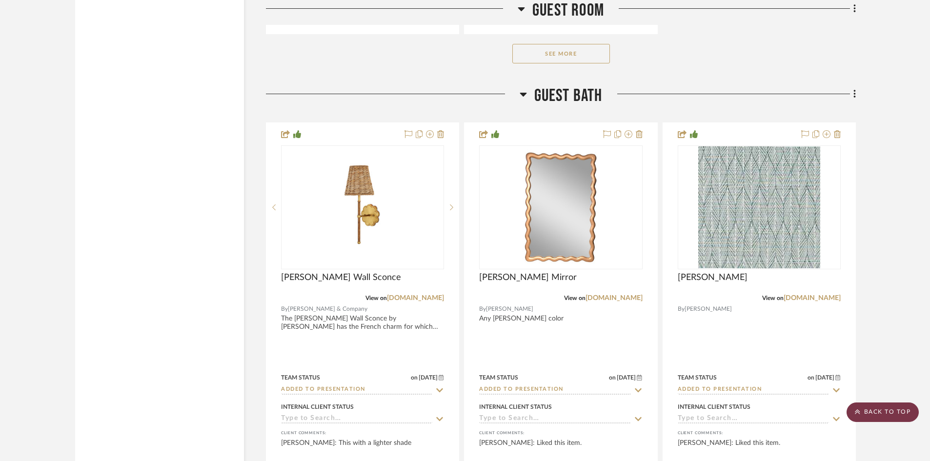
click at [894, 412] on scroll-to-top-button "BACK TO TOP" at bounding box center [883, 413] width 72 height 20
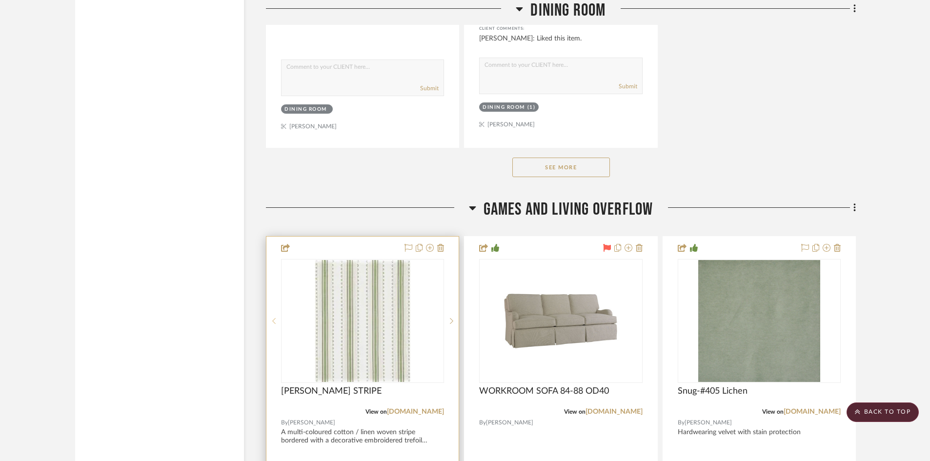
scroll to position [2831, 0]
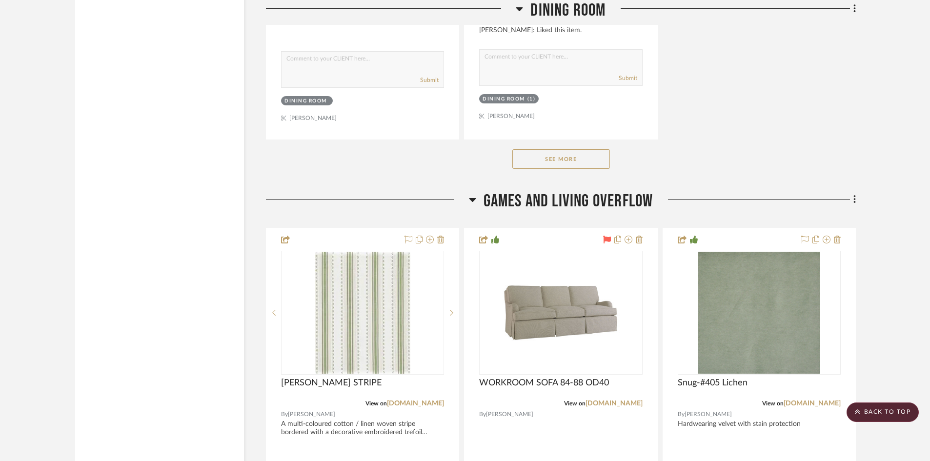
drag, startPoint x: 563, startPoint y: 154, endPoint x: 558, endPoint y: 157, distance: 5.7
click at [563, 153] on button "See More" at bounding box center [562, 159] width 98 height 20
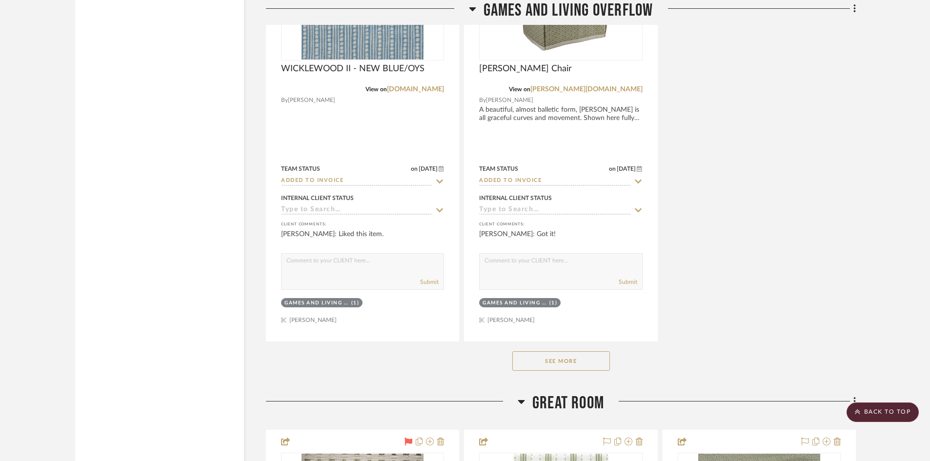
scroll to position [4540, 0]
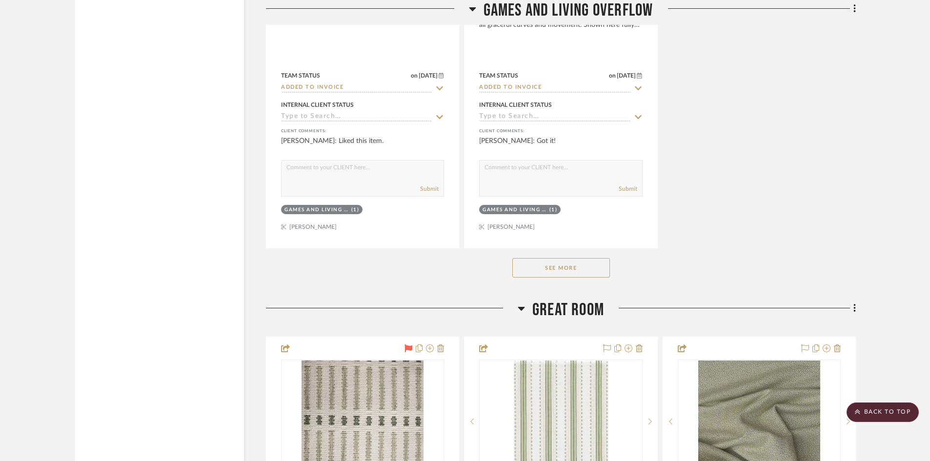
click at [533, 264] on button "See More" at bounding box center [562, 268] width 98 height 20
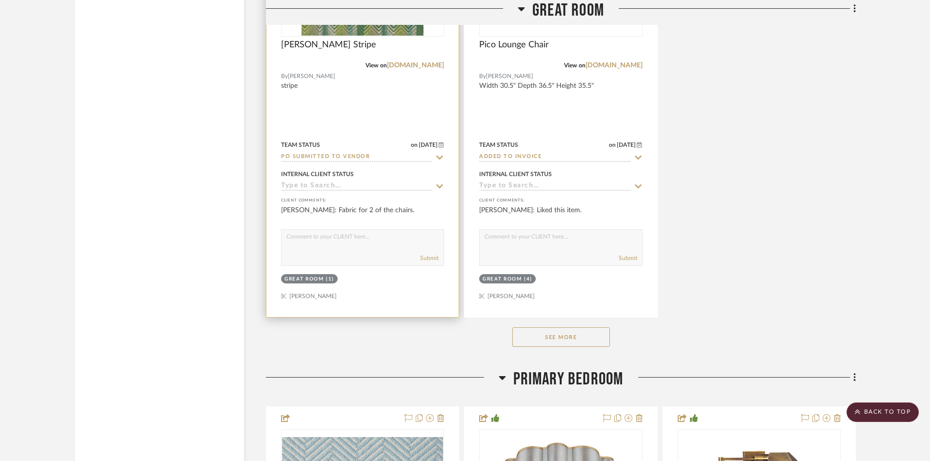
scroll to position [6346, 0]
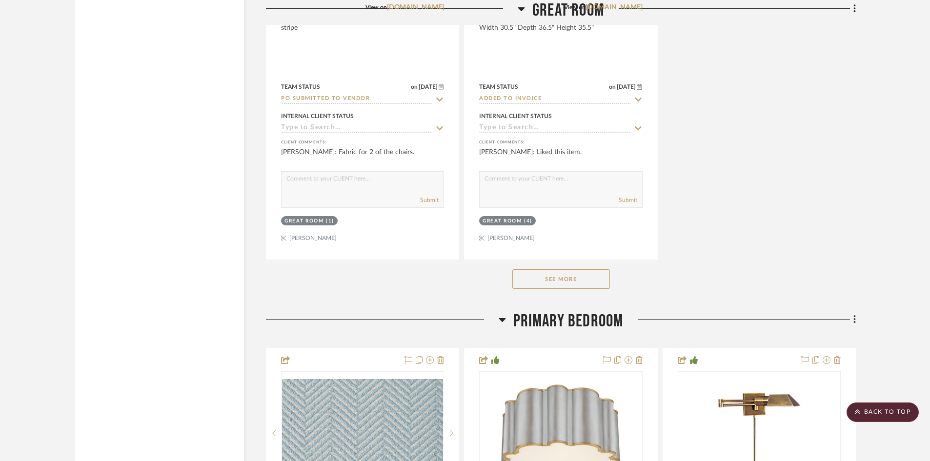
click at [551, 275] on button "See More" at bounding box center [562, 279] width 98 height 20
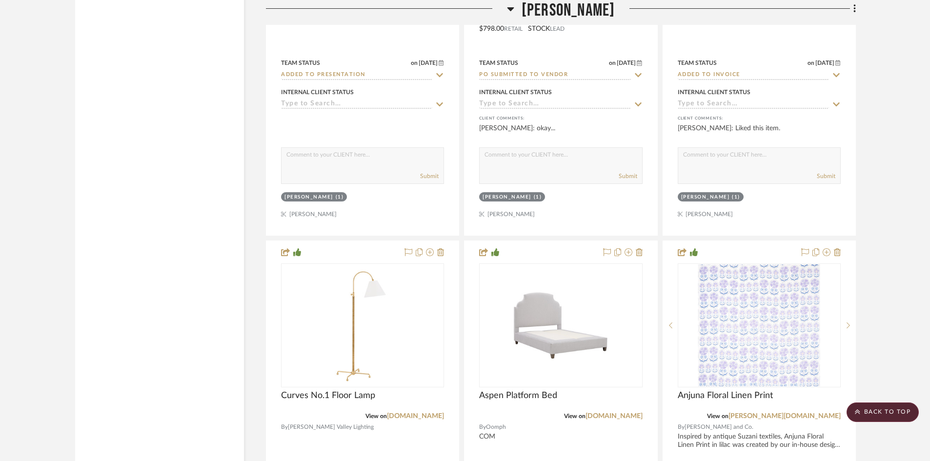
scroll to position [12985, 0]
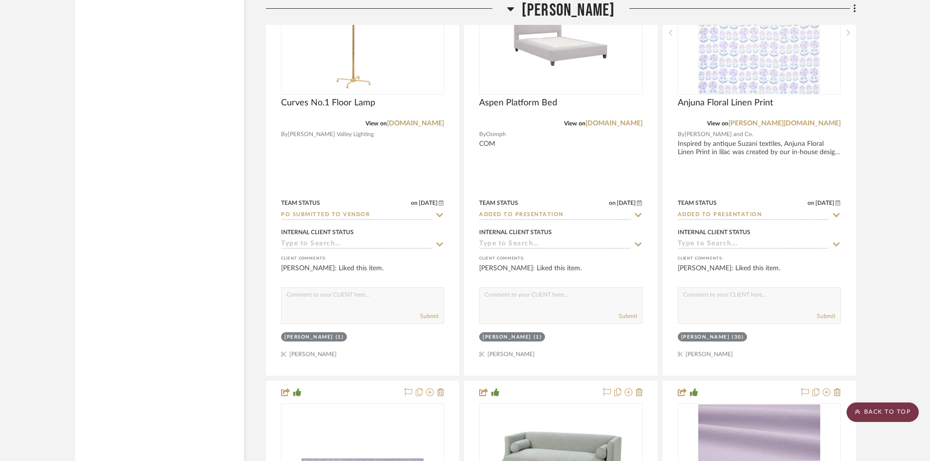
click at [899, 408] on scroll-to-top-button "BACK TO TOP" at bounding box center [883, 413] width 72 height 20
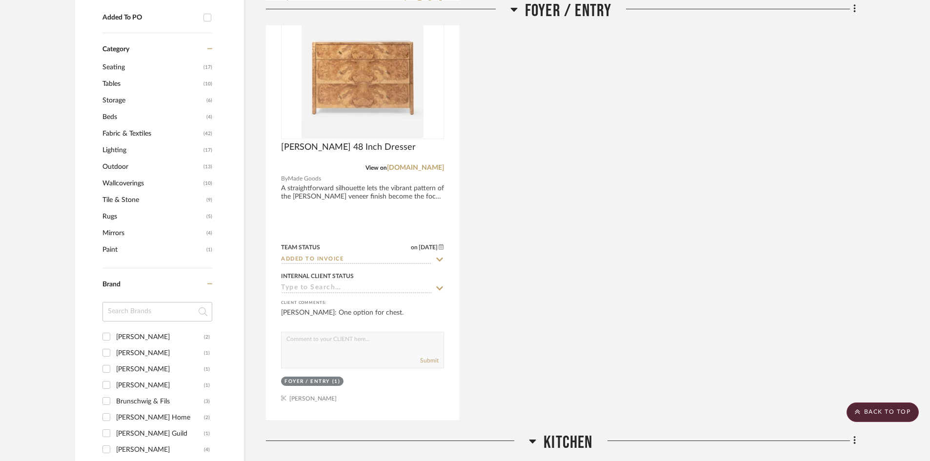
scroll to position [732, 0]
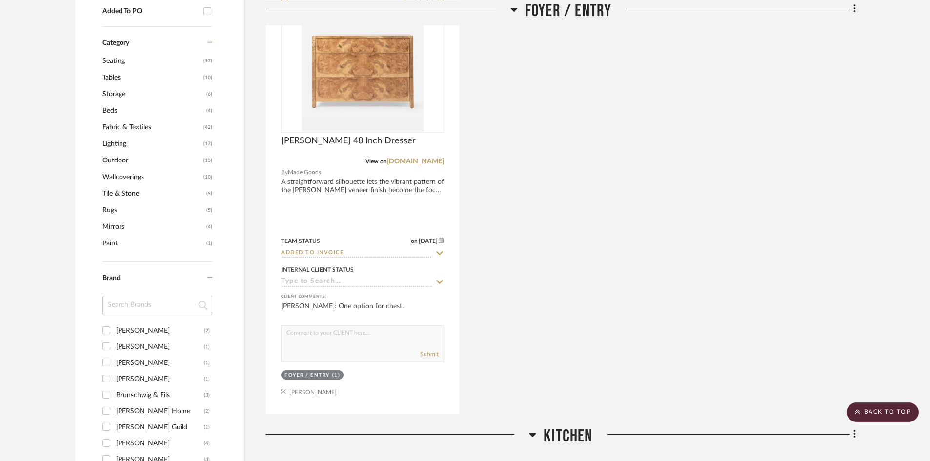
click at [137, 174] on span "Wallcoverings" at bounding box center [152, 177] width 99 height 17
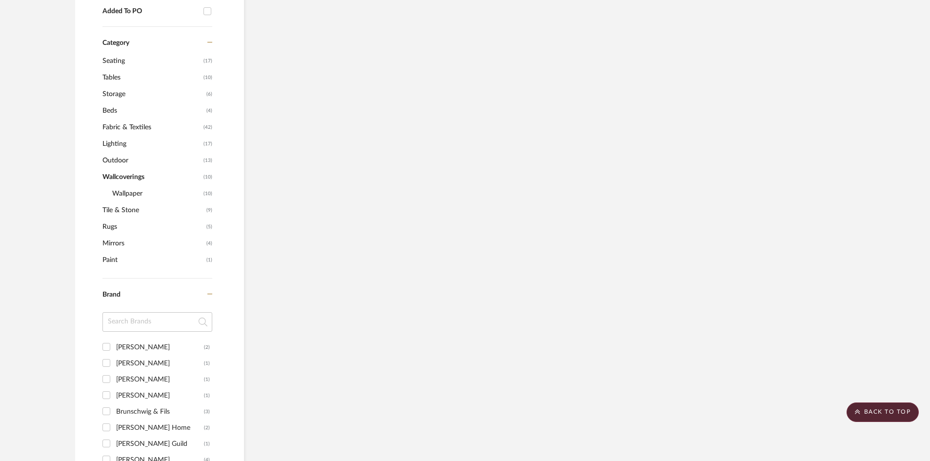
scroll to position [652, 0]
